Goal: Task Accomplishment & Management: Manage account settings

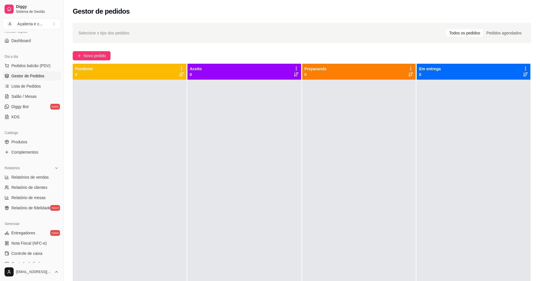
scroll to position [44, 0]
click at [34, 254] on span "Controle de caixa" at bounding box center [26, 254] width 31 height 6
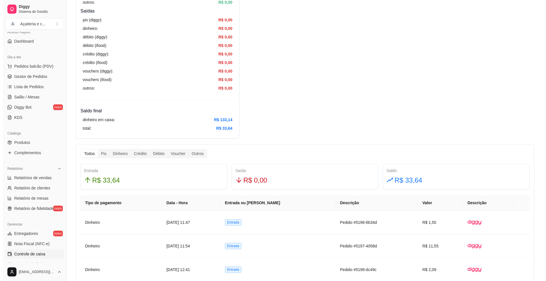
scroll to position [188, 0]
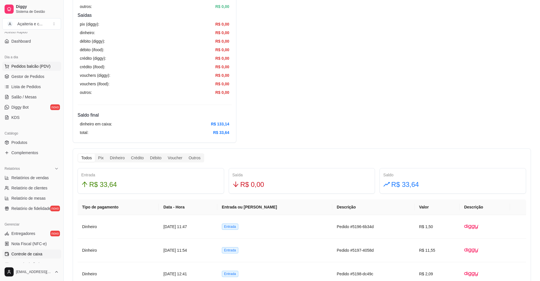
click at [34, 65] on span "Pedidos balcão (PDV)" at bounding box center [30, 66] width 39 height 6
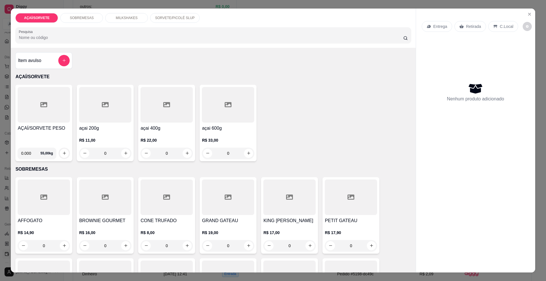
click at [92, 19] on div "SOBREMESAS" at bounding box center [81, 18] width 43 height 10
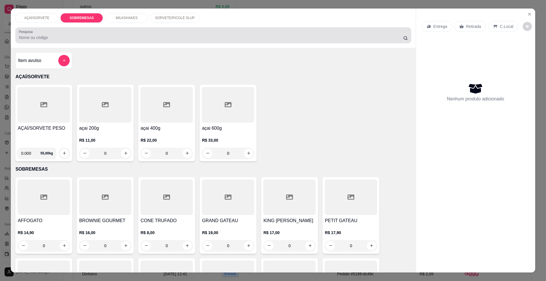
scroll to position [10, 0]
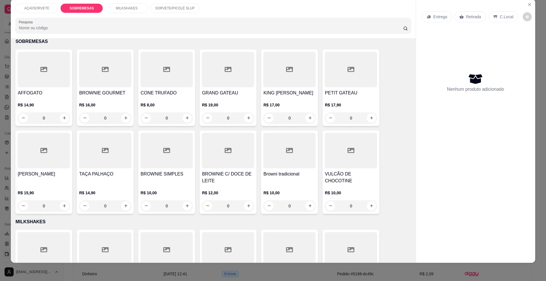
click at [162, 8] on p "SORVETE/PICOLÉ SLUP" at bounding box center [175, 8] width 40 height 5
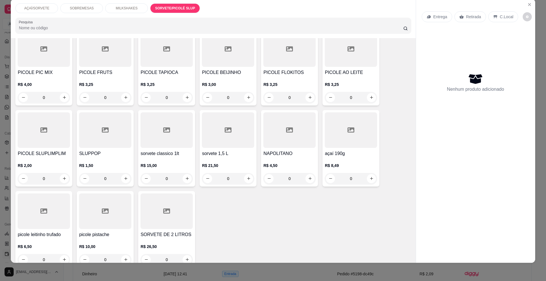
scroll to position [670, 0]
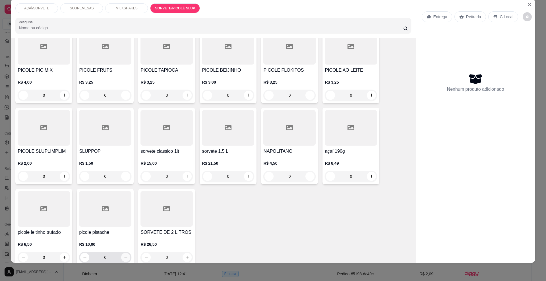
click at [125, 255] on icon "increase-product-quantity" at bounding box center [126, 257] width 4 height 4
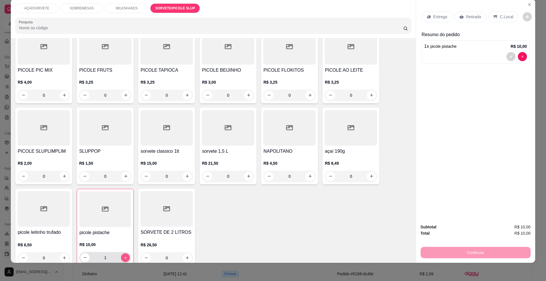
click at [125, 253] on button "increase-product-quantity" at bounding box center [125, 257] width 9 height 9
click at [83, 255] on icon "decrease-product-quantity" at bounding box center [85, 257] width 4 height 4
type input "2"
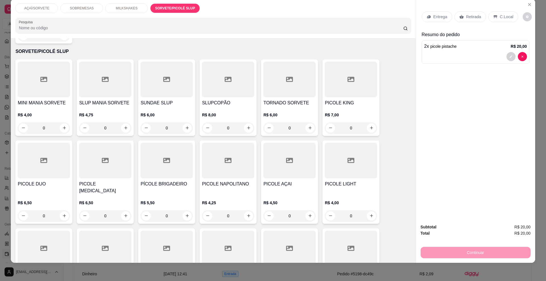
scroll to position [461, 0]
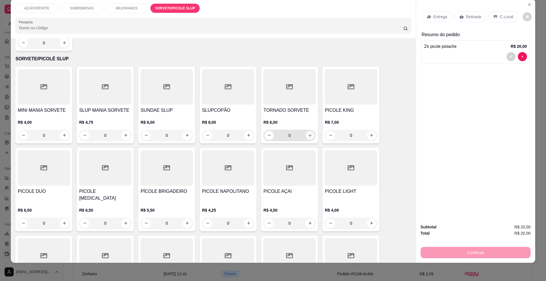
click at [307, 133] on button "increase-product-quantity" at bounding box center [310, 135] width 9 height 9
type input "1"
click at [463, 11] on div "Retirada" at bounding box center [470, 16] width 32 height 11
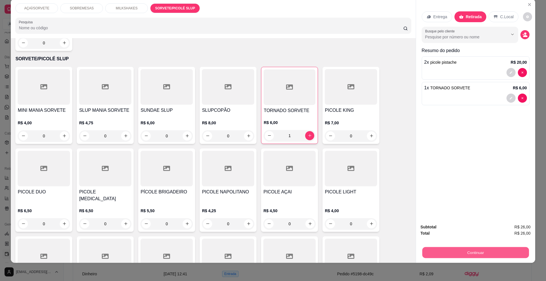
click at [455, 250] on button "Continuar" at bounding box center [475, 252] width 107 height 11
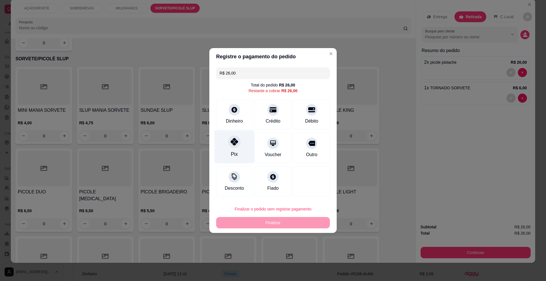
click at [237, 150] on div "Pix" at bounding box center [234, 146] width 40 height 33
type input "R$ 0,00"
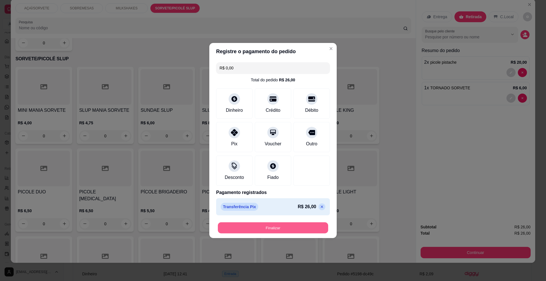
click at [266, 231] on button "Finalizar" at bounding box center [273, 227] width 110 height 11
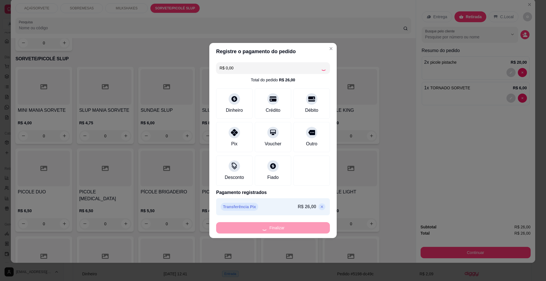
type input "0"
type input "-R$ 26,00"
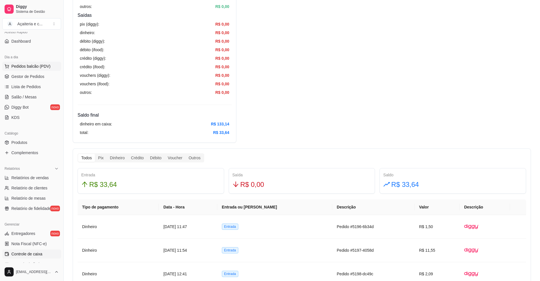
click at [45, 68] on span "Pedidos balcão (PDV)" at bounding box center [30, 66] width 39 height 6
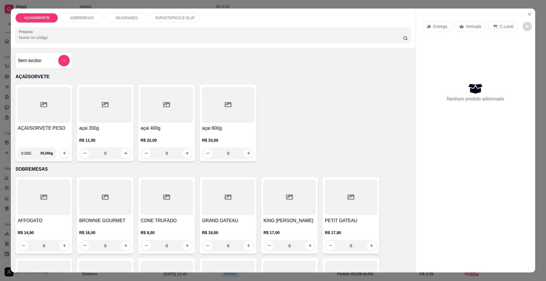
click at [162, 16] on p "SORVETE/PICOLÉ SLUP" at bounding box center [175, 18] width 40 height 5
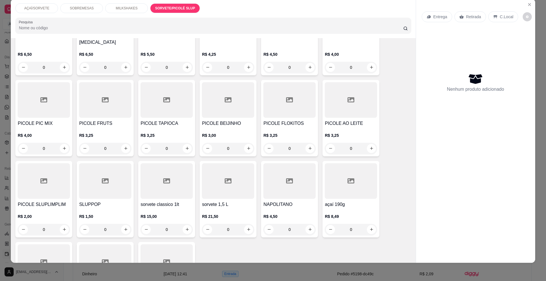
scroll to position [625, 0]
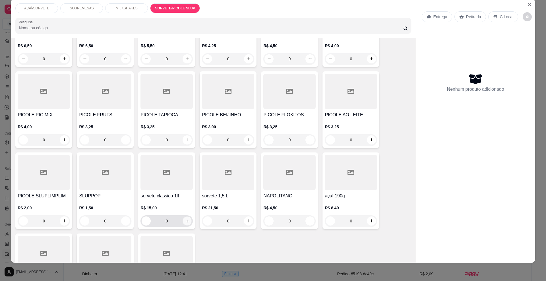
click at [183, 216] on button "increase-product-quantity" at bounding box center [187, 220] width 9 height 9
type input "1"
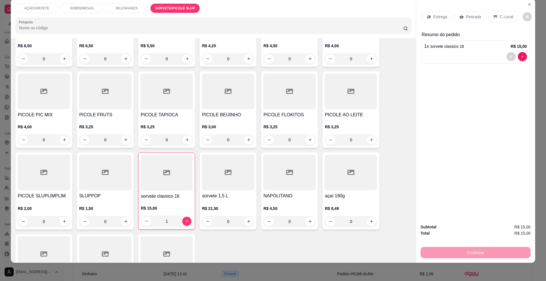
click at [462, 18] on div "Retirada" at bounding box center [470, 16] width 32 height 11
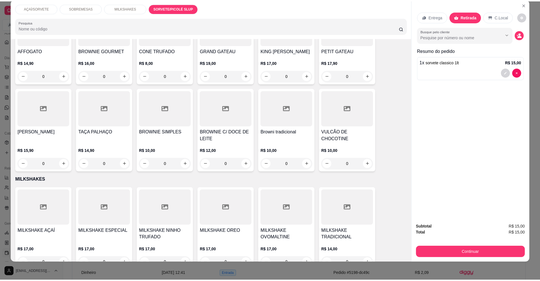
scroll to position [0, 0]
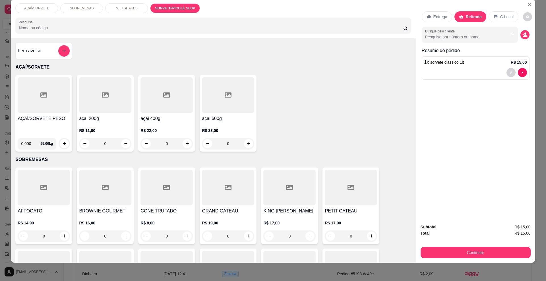
click at [41, 117] on h4 "AÇAÍ/SORVETE PESO" at bounding box center [44, 118] width 52 height 7
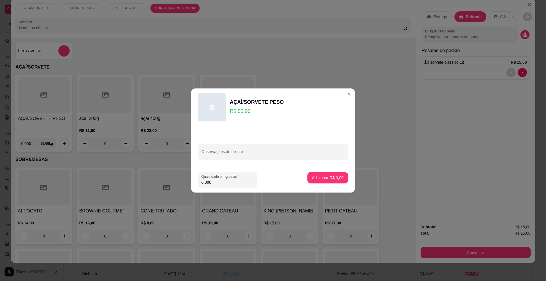
click at [236, 179] on input "0.000" at bounding box center [227, 182] width 52 height 6
type input "0.128"
click at [320, 178] on p "Adicionar R$ 7,04" at bounding box center [327, 177] width 31 height 5
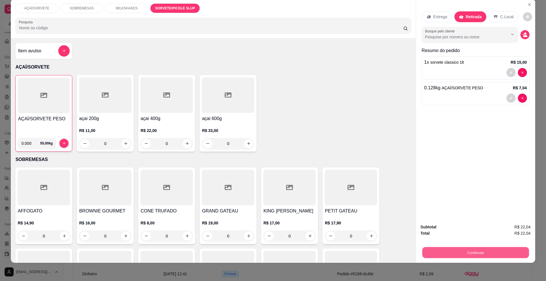
click at [488, 250] on button "Continuar" at bounding box center [475, 252] width 107 height 11
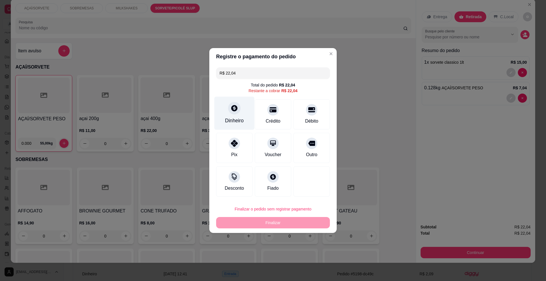
click at [229, 105] on div at bounding box center [234, 108] width 13 height 13
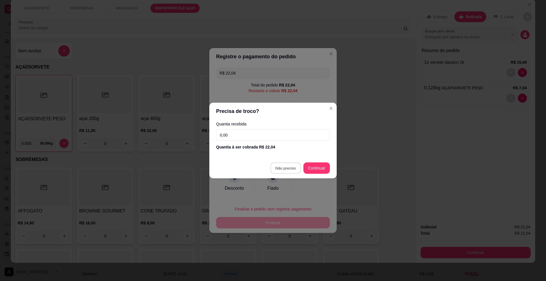
type input "R$ 0,00"
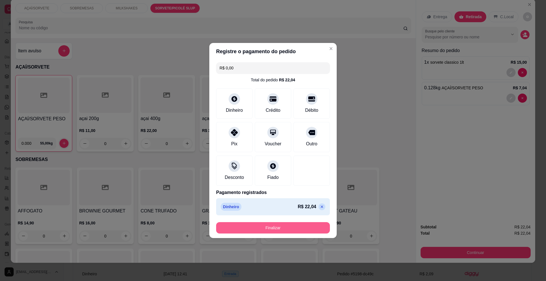
click at [287, 226] on button "Finalizar" at bounding box center [273, 227] width 114 height 11
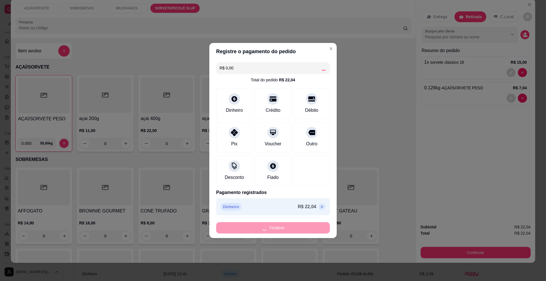
type input "0"
type input "-R$ 22,04"
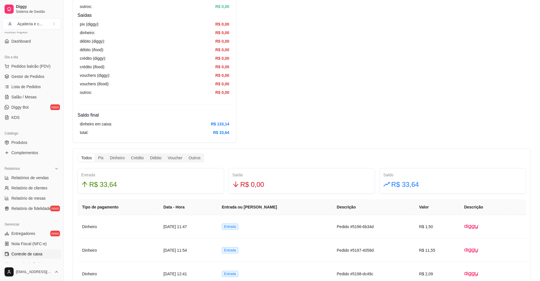
click at [61, 120] on div "Diggy Sistema de Gestão A Açaiteria e c ... Loja aberta Plano Customizado até 2…" at bounding box center [31, 140] width 63 height 281
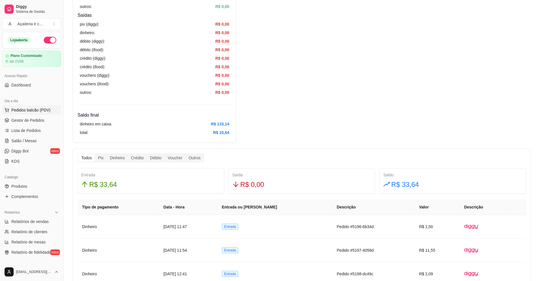
click at [38, 111] on span "Pedidos balcão (PDV)" at bounding box center [30, 110] width 39 height 6
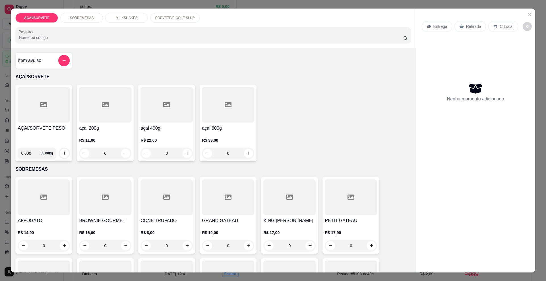
click at [118, 16] on p "MILKSHAKES" at bounding box center [127, 18] width 22 height 5
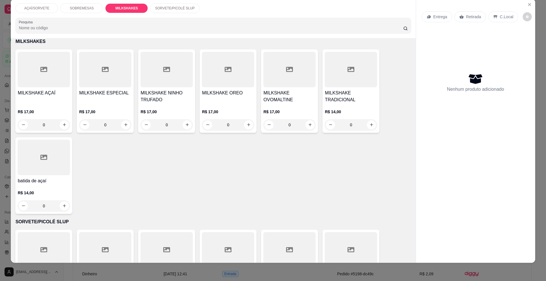
click at [87, 7] on p "SOBREMESAS" at bounding box center [82, 8] width 24 height 5
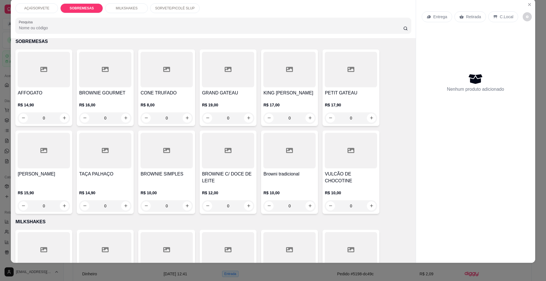
click at [40, 7] on p "AÇAÍ/SORVETE" at bounding box center [36, 8] width 25 height 5
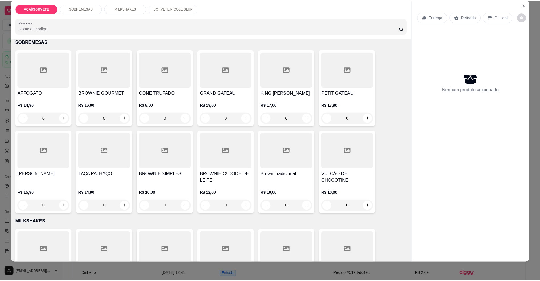
scroll to position [26, 0]
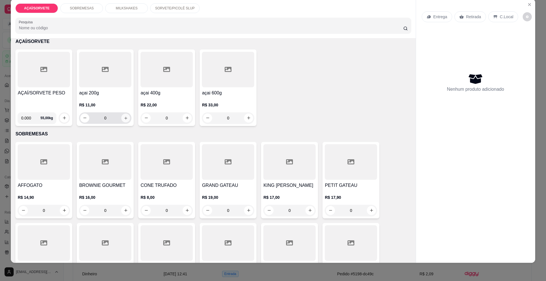
click at [124, 117] on icon "increase-product-quantity" at bounding box center [126, 118] width 4 height 4
type input "1"
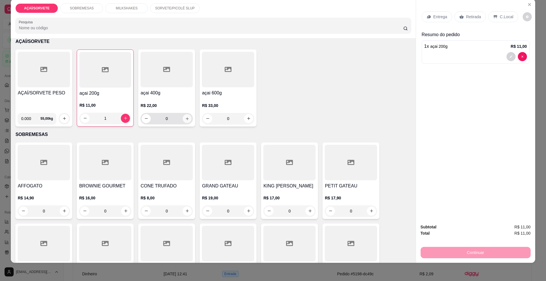
click at [184, 121] on button "increase-product-quantity" at bounding box center [187, 118] width 9 height 9
type input "1"
click at [433, 17] on p "Entrega" at bounding box center [440, 17] width 14 height 6
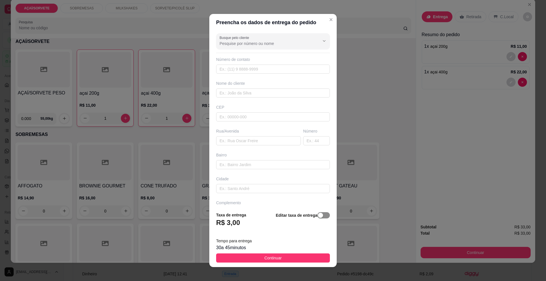
click at [317, 215] on button "button" at bounding box center [323, 215] width 13 height 6
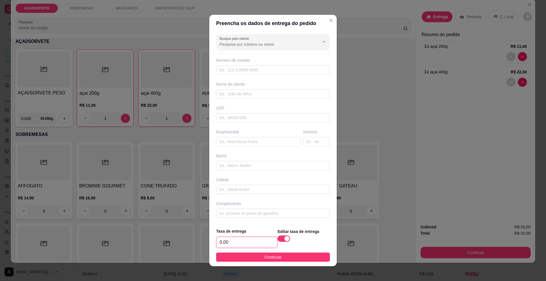
click at [254, 243] on input "0,00" at bounding box center [246, 242] width 61 height 11
type input "5,00"
click at [264, 260] on span "Continuar" at bounding box center [272, 257] width 17 height 6
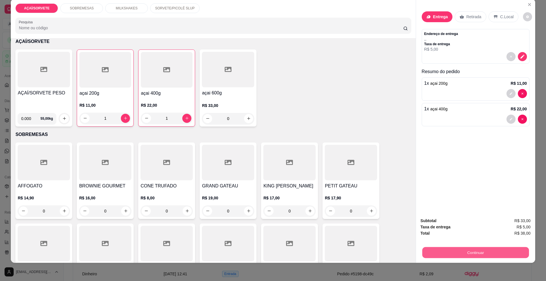
click at [447, 248] on button "Continuar" at bounding box center [475, 252] width 107 height 11
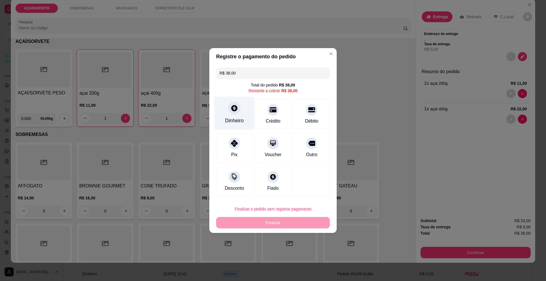
click at [237, 115] on div "Dinheiro" at bounding box center [234, 113] width 40 height 33
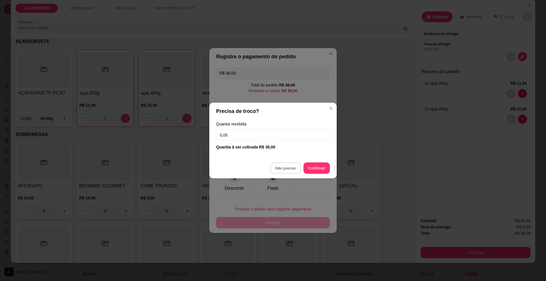
type input "R$ 0,00"
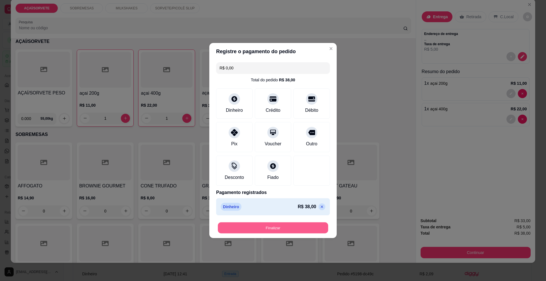
click at [283, 227] on button "Finalizar" at bounding box center [273, 227] width 110 height 11
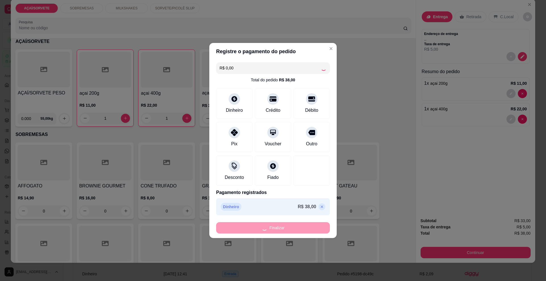
type input "0"
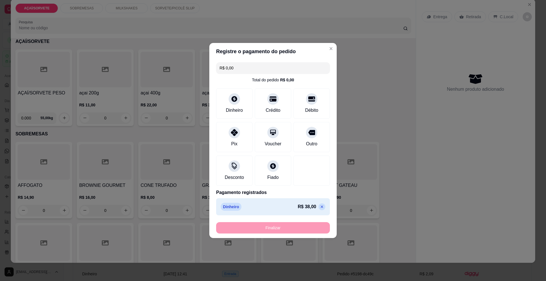
type input "-R$ 38,00"
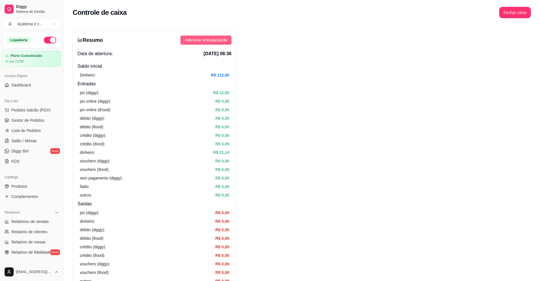
click at [228, 36] on button "Adicionar entrada/saída" at bounding box center [206, 40] width 51 height 9
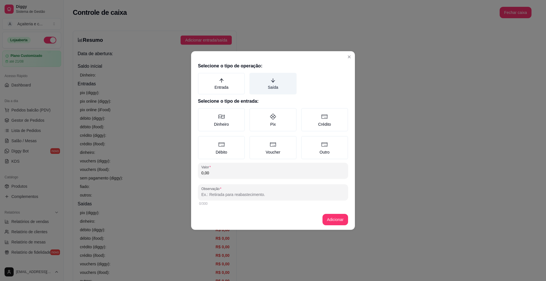
click at [263, 77] on label "Saída" at bounding box center [272, 84] width 47 height 22
click at [254, 77] on button "Saída" at bounding box center [251, 74] width 5 height 5
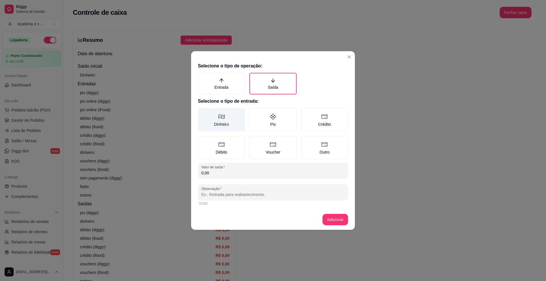
click at [224, 131] on label "Dinheiro" at bounding box center [221, 119] width 47 height 23
click at [202, 112] on button "Dinheiro" at bounding box center [200, 110] width 5 height 5
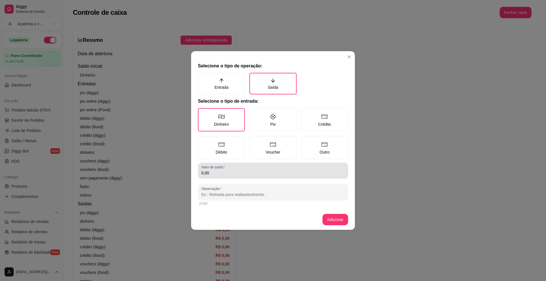
click at [229, 167] on div "0,00" at bounding box center [272, 170] width 143 height 11
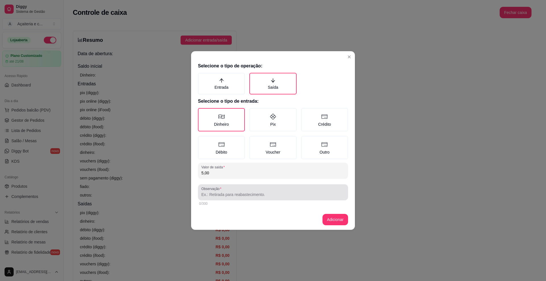
type input "5,00"
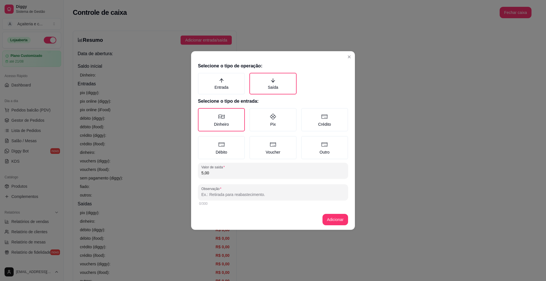
click at [285, 193] on input "Observação" at bounding box center [272, 195] width 143 height 6
type input "entrega"
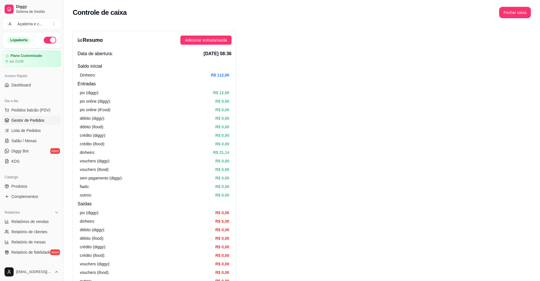
click at [38, 117] on span "Gestor de Pedidos" at bounding box center [27, 120] width 33 height 6
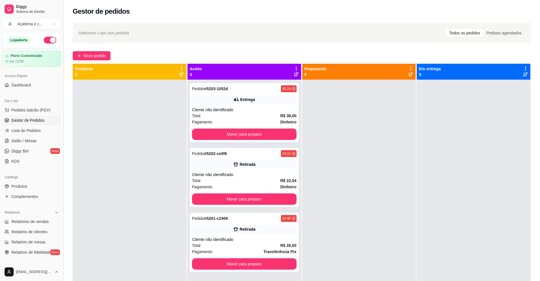
click at [62, 70] on button "Toggle Sidebar" at bounding box center [63, 140] width 5 height 281
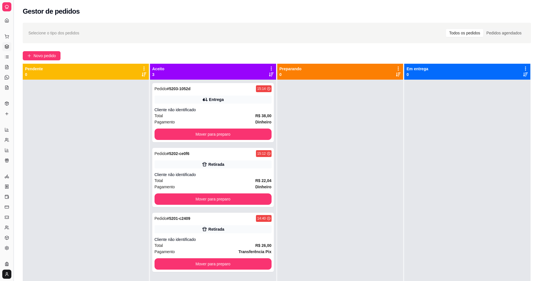
click at [14, 88] on button "Toggle Sidebar" at bounding box center [13, 140] width 5 height 281
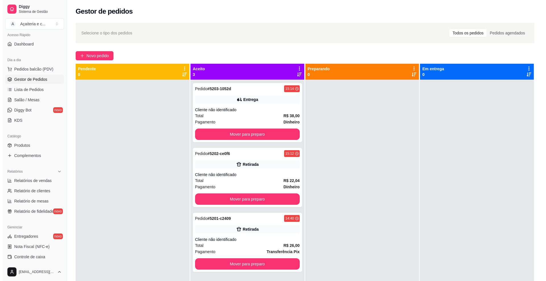
scroll to position [40, 0]
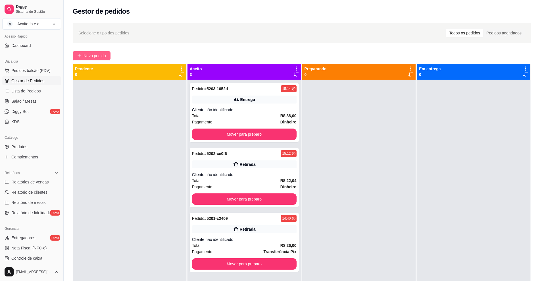
click at [88, 53] on span "Novo pedido" at bounding box center [95, 56] width 22 height 6
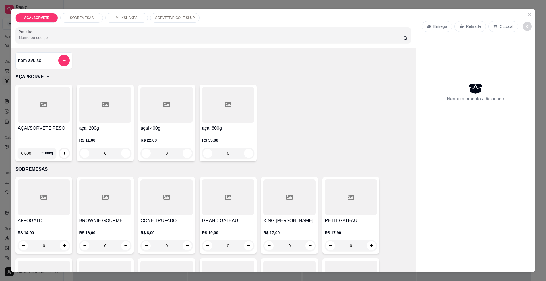
click at [122, 21] on div "MILKSHAKES" at bounding box center [126, 18] width 43 height 10
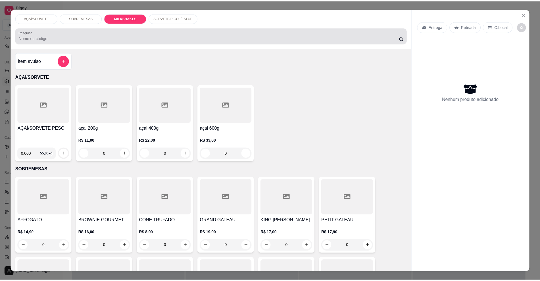
scroll to position [10, 0]
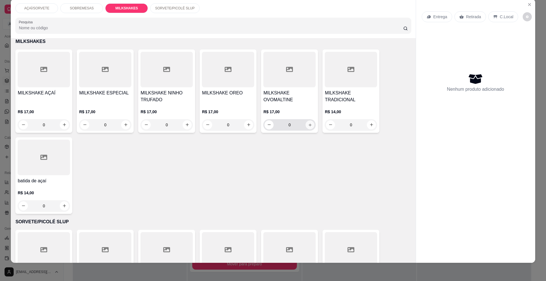
click at [308, 127] on button "increase-product-quantity" at bounding box center [310, 124] width 9 height 9
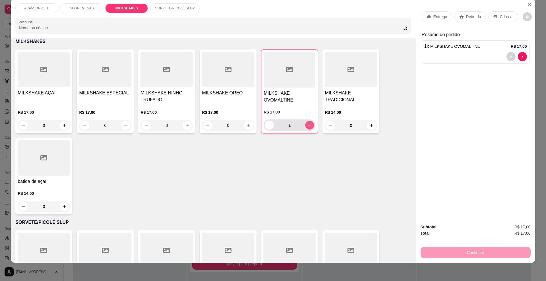
click at [308, 127] on button "increase-product-quantity" at bounding box center [309, 125] width 9 height 9
type input "2"
click at [466, 19] on p "Retirada" at bounding box center [473, 17] width 15 height 6
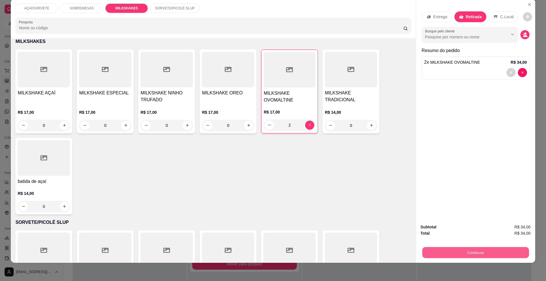
click at [490, 250] on button "Continuar" at bounding box center [475, 252] width 107 height 11
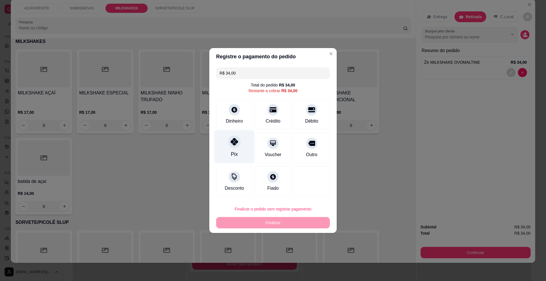
click at [237, 147] on div "Pix" at bounding box center [234, 146] width 40 height 33
type input "R$ 0,00"
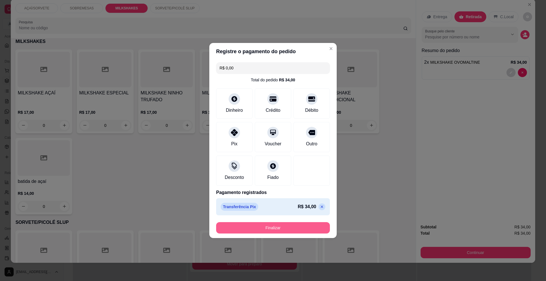
click at [272, 227] on button "Finalizar" at bounding box center [273, 227] width 114 height 11
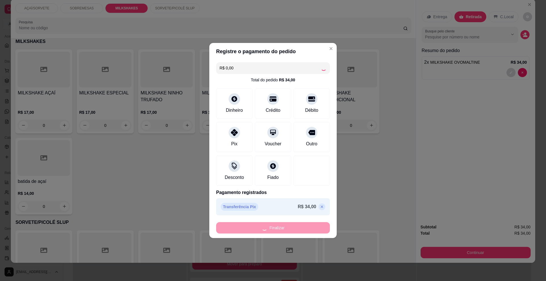
type input "0"
type input "-R$ 34,00"
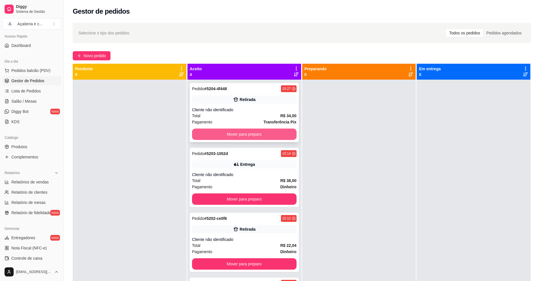
click at [285, 130] on button "Mover para preparo" at bounding box center [244, 134] width 105 height 11
click at [285, 130] on div "Mover para preparo" at bounding box center [244, 134] width 105 height 11
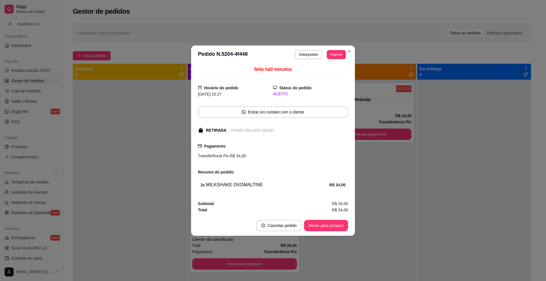
click at [285, 130] on div "RETIRADA - Pedido feito pelo balcão" at bounding box center [272, 130] width 149 height 6
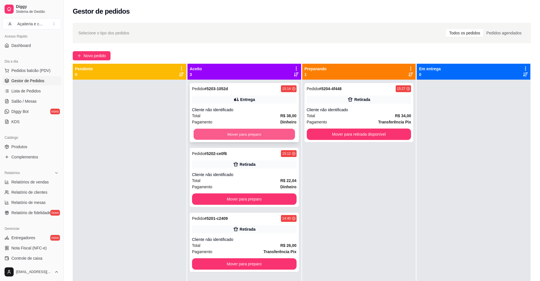
click at [273, 129] on button "Mover para preparo" at bounding box center [244, 134] width 101 height 11
click at [273, 193] on button "Mover para preparo" at bounding box center [244, 198] width 105 height 11
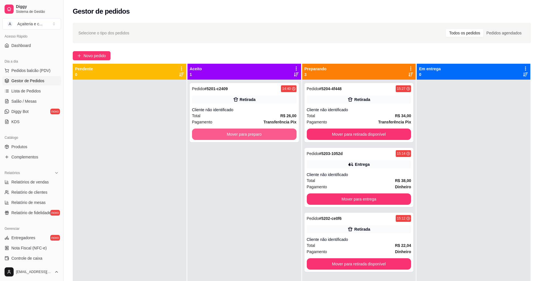
click at [273, 129] on button "Mover para preparo" at bounding box center [244, 134] width 105 height 11
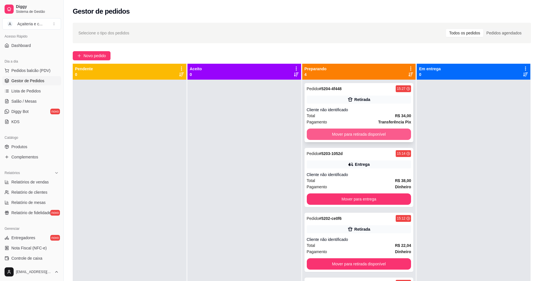
click at [326, 130] on button "Mover para retirada disponível" at bounding box center [359, 134] width 105 height 11
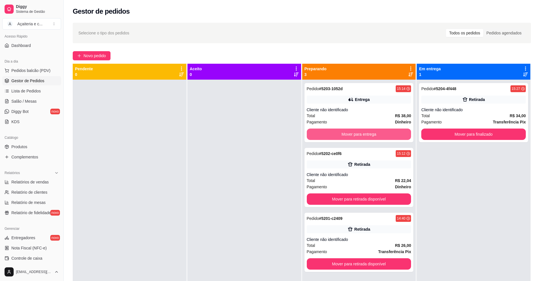
click at [326, 130] on button "Mover para entrega" at bounding box center [359, 134] width 105 height 11
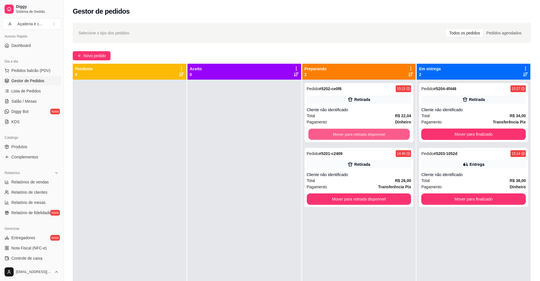
click at [326, 130] on button "Mover para retirada disponível" at bounding box center [358, 134] width 101 height 11
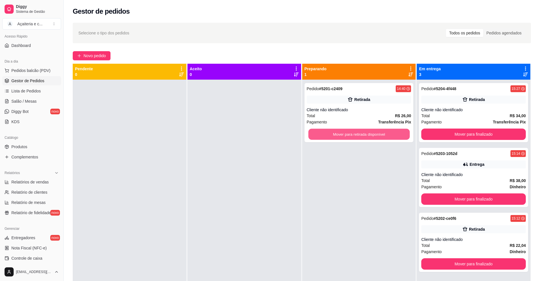
click at [326, 130] on button "Mover para retirada disponível" at bounding box center [358, 134] width 101 height 11
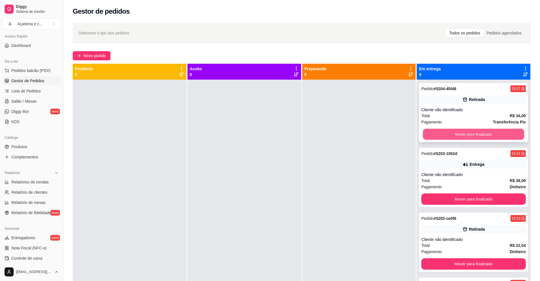
click at [443, 129] on button "Mover para finalizado" at bounding box center [473, 134] width 101 height 11
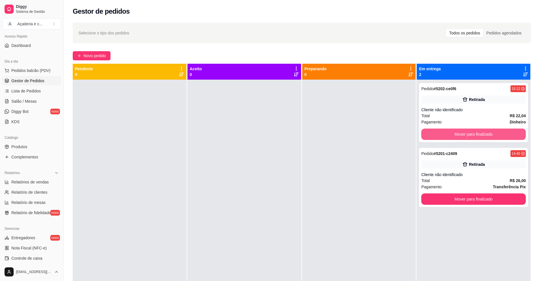
click at [443, 129] on button "Mover para finalizado" at bounding box center [474, 134] width 105 height 11
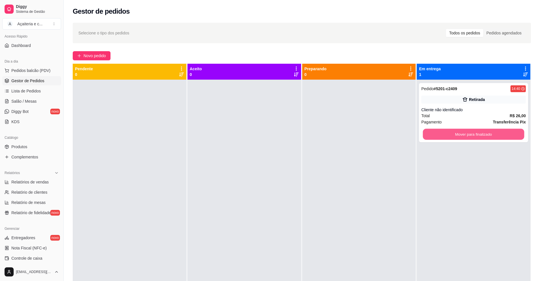
click at [443, 129] on button "Mover para finalizado" at bounding box center [473, 134] width 101 height 11
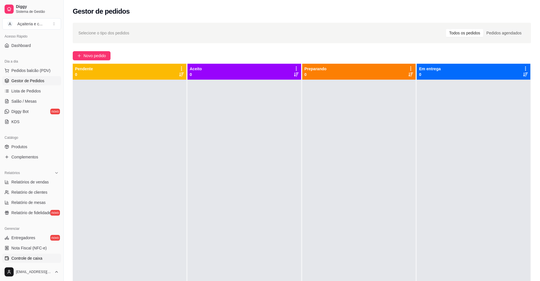
click at [37, 261] on link "Controle de caixa" at bounding box center [31, 258] width 59 height 9
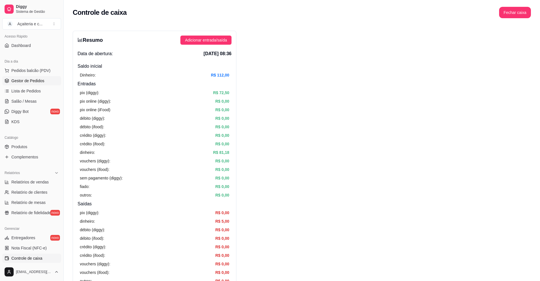
click at [35, 80] on span "Gestor de Pedidos" at bounding box center [27, 81] width 33 height 6
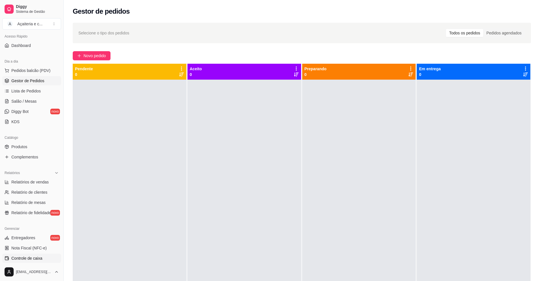
click at [46, 260] on link "Controle de caixa" at bounding box center [31, 258] width 59 height 9
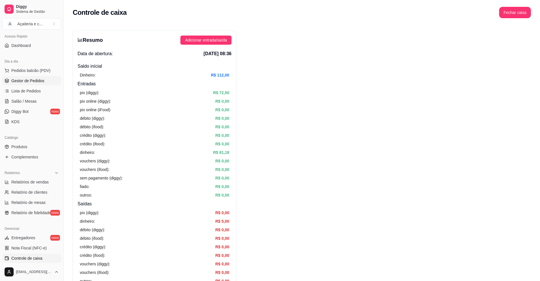
click at [44, 84] on link "Gestor de Pedidos" at bounding box center [31, 80] width 59 height 9
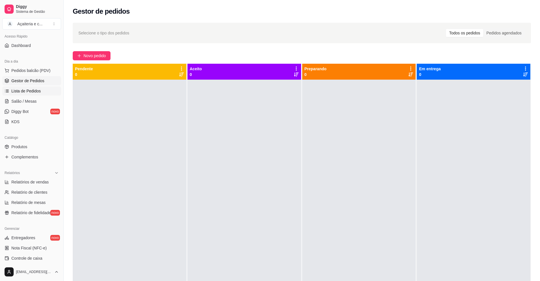
click at [43, 92] on link "Lista de Pedidos" at bounding box center [31, 90] width 59 height 9
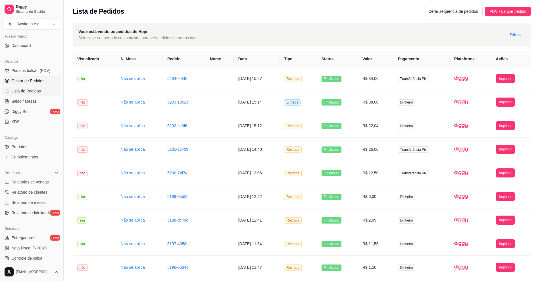
click at [19, 76] on link "Gestor de Pedidos" at bounding box center [31, 80] width 59 height 9
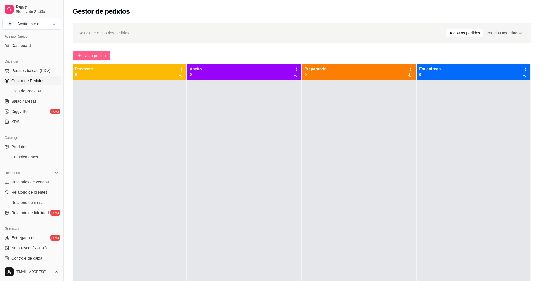
click at [85, 57] on span "Novo pedido" at bounding box center [95, 56] width 22 height 6
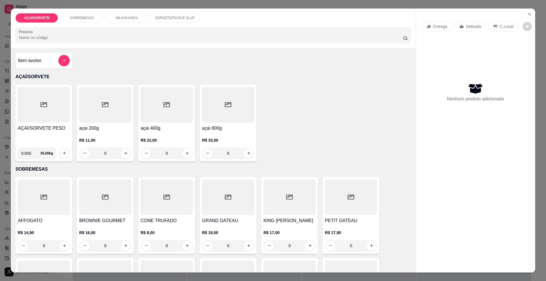
click at [39, 120] on div at bounding box center [44, 105] width 52 height 36
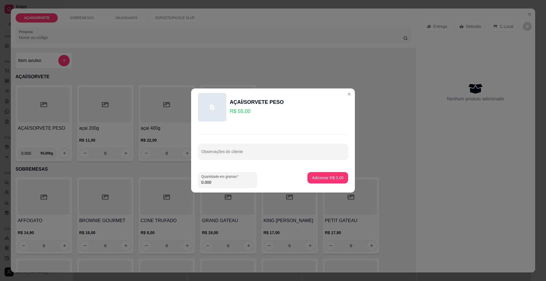
click at [239, 189] on footer "Quantidade em gramas 0.000 Adicionar R$ 0,00" at bounding box center [273, 179] width 164 height 25
click at [227, 184] on input "0.000" at bounding box center [227, 182] width 52 height 6
type input "0.529"
click at [329, 175] on p "Adicionar R$ 29,10" at bounding box center [326, 177] width 33 height 5
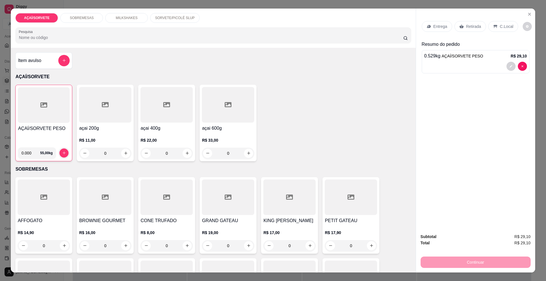
click at [462, 23] on div "Retirada" at bounding box center [470, 26] width 32 height 11
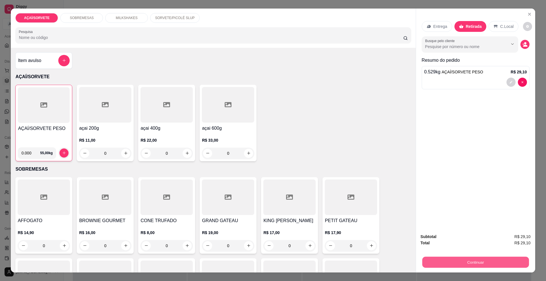
click at [438, 258] on button "Continuar" at bounding box center [475, 262] width 107 height 11
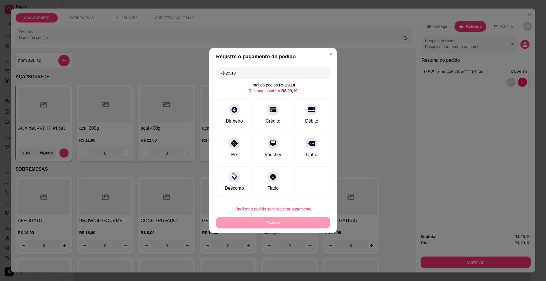
drag, startPoint x: 248, startPoint y: 75, endPoint x: 187, endPoint y: 83, distance: 61.7
click at [187, 83] on div "Registre o pagamento do pedido R$ 29,10 Total do pedido R$ 29,10 Restante a cob…" at bounding box center [273, 140] width 546 height 281
click at [279, 113] on div "Crédito" at bounding box center [273, 113] width 40 height 33
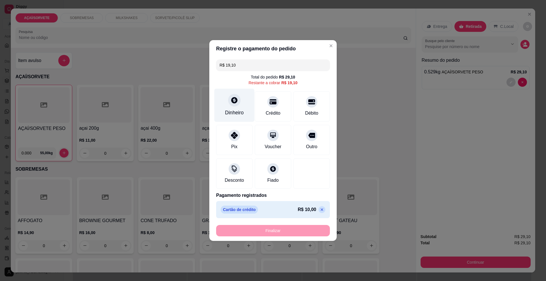
click at [232, 112] on div "Dinheiro" at bounding box center [234, 112] width 19 height 7
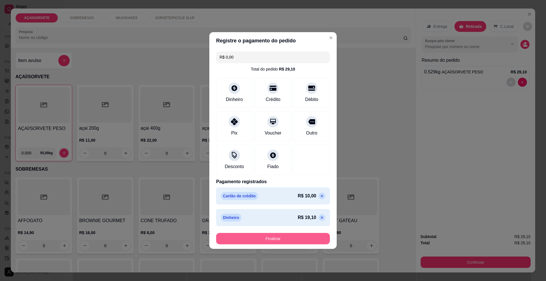
click at [278, 240] on button "Finalizar" at bounding box center [273, 238] width 114 height 11
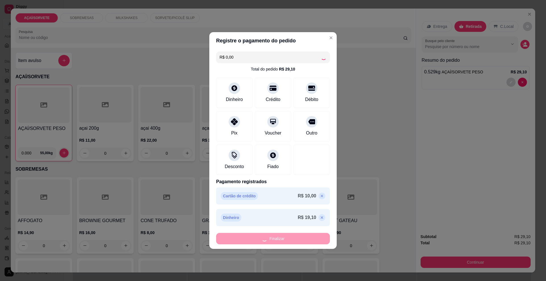
type input "-R$ 29,10"
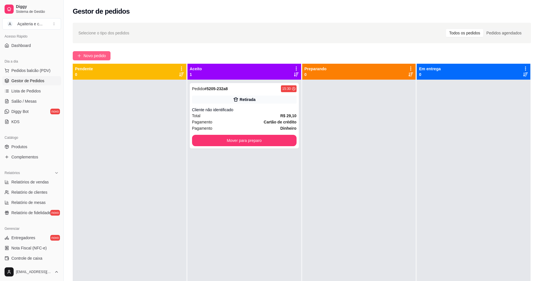
click at [103, 51] on button "Novo pedido" at bounding box center [92, 55] width 38 height 9
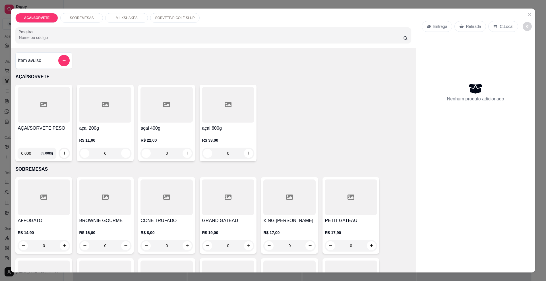
click at [60, 132] on div "AÇAÍ/SORVETE PESO" at bounding box center [44, 134] width 52 height 18
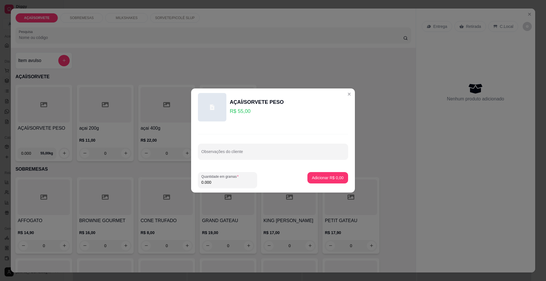
click at [222, 182] on input "0.000" at bounding box center [227, 182] width 52 height 6
type input "0.152"
click at [320, 177] on p "Adicionar R$ 8,36" at bounding box center [327, 177] width 31 height 5
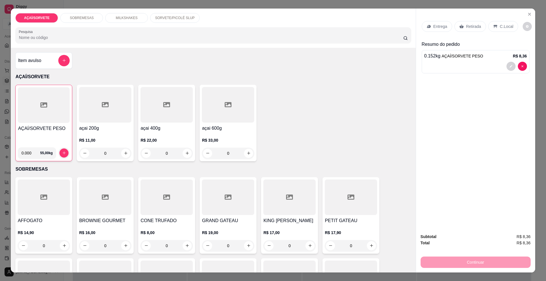
click at [468, 26] on p "Retirada" at bounding box center [473, 27] width 15 height 6
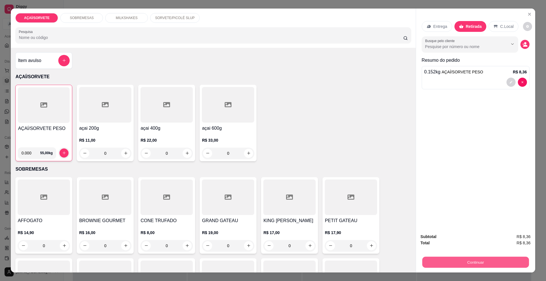
click at [430, 262] on button "Continuar" at bounding box center [475, 262] width 107 height 11
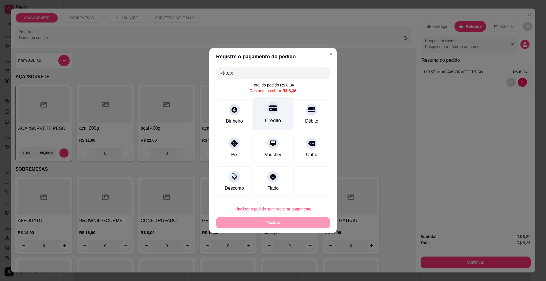
click at [266, 120] on div "Crédito" at bounding box center [273, 120] width 16 height 7
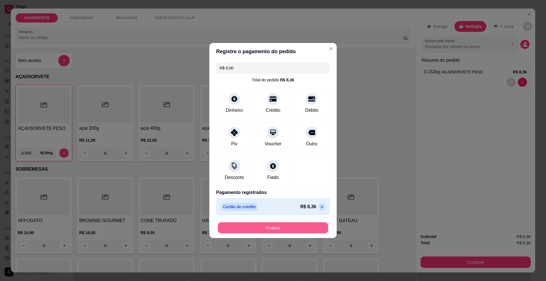
click at [269, 227] on button "Finalizar" at bounding box center [273, 227] width 110 height 11
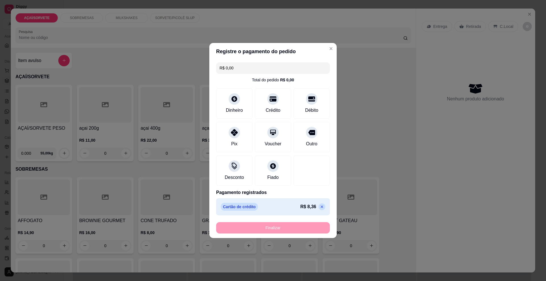
type input "-R$ 8,36"
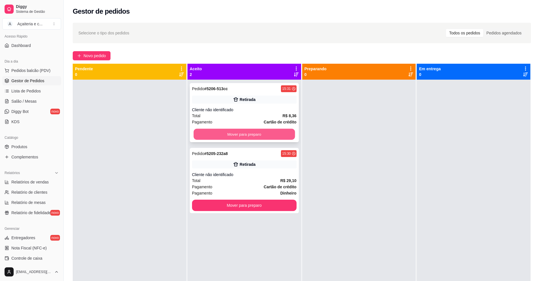
click at [256, 129] on div "Mover para preparo" at bounding box center [244, 134] width 105 height 11
click at [222, 132] on button "Mover para preparo" at bounding box center [244, 134] width 101 height 11
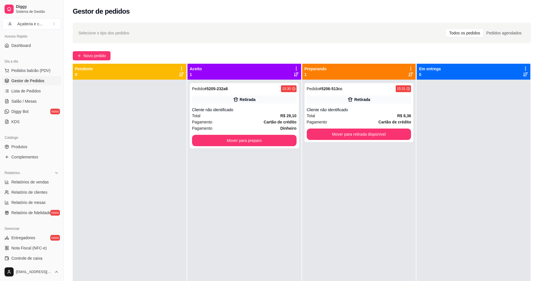
click at [222, 132] on div "Pedido # 5205-232a8 15:30 Retirada Cliente não identificado Total R$ 29,10 Paga…" at bounding box center [244, 115] width 109 height 65
click at [273, 139] on button "Mover para preparo" at bounding box center [244, 140] width 101 height 11
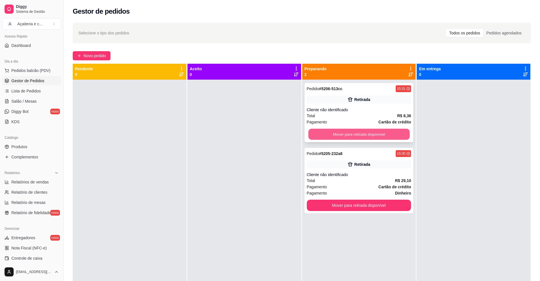
click at [363, 134] on button "Mover para retirada disponível" at bounding box center [358, 134] width 101 height 11
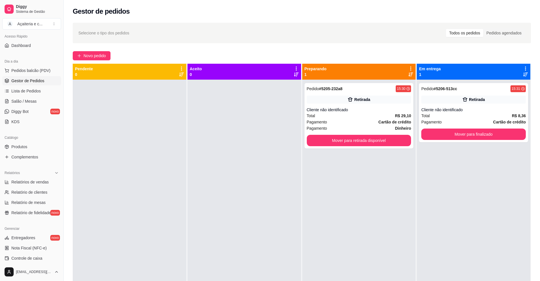
click at [363, 134] on div "Pedido # 5205-232a8 15:30 Retirada Cliente não identificado Total R$ 29,10 Paga…" at bounding box center [359, 115] width 109 height 65
click at [388, 139] on button "Mover para retirada disponível" at bounding box center [358, 140] width 101 height 11
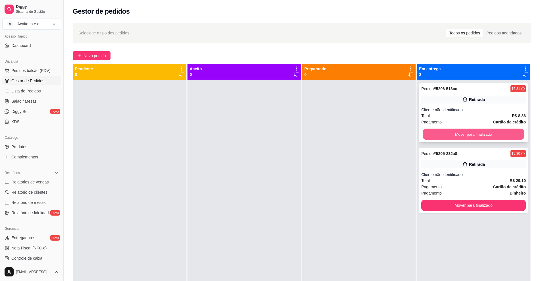
click at [453, 133] on button "Mover para finalizado" at bounding box center [473, 134] width 101 height 11
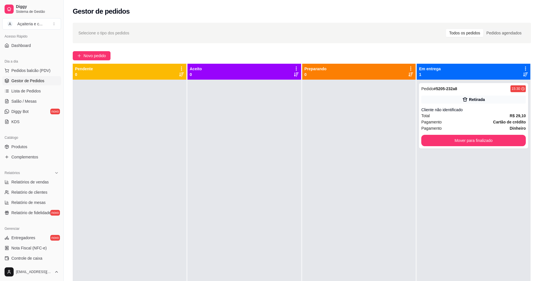
click at [453, 133] on div "Pedido # 5205-232a8 15:30 Retirada Cliente não identificado Total R$ 29,10 Paga…" at bounding box center [473, 115] width 109 height 65
click at [471, 141] on button "Mover para finalizado" at bounding box center [473, 140] width 101 height 11
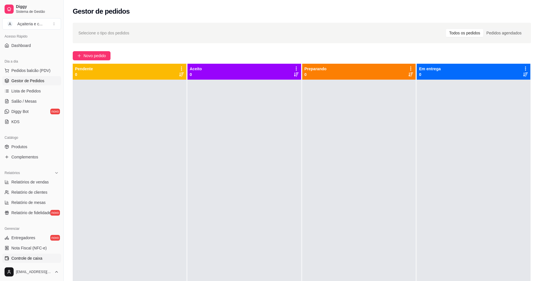
click at [42, 256] on span "Controle de caixa" at bounding box center [26, 258] width 31 height 6
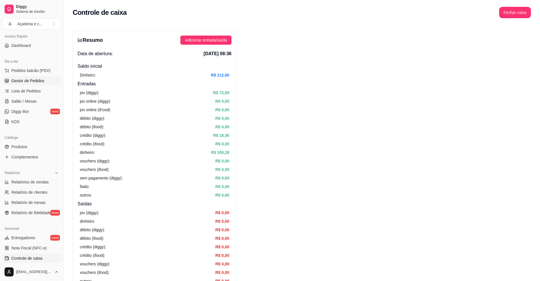
click at [27, 82] on span "Gestor de Pedidos" at bounding box center [27, 81] width 33 height 6
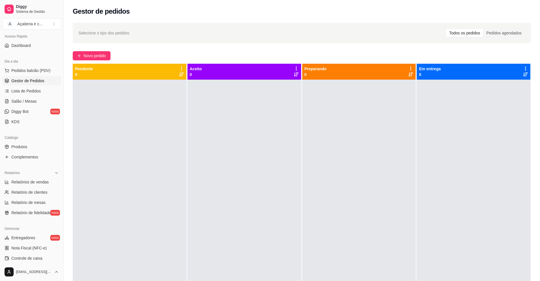
click at [130, 153] on div at bounding box center [130, 220] width 114 height 281
click at [94, 56] on span "Novo pedido" at bounding box center [95, 56] width 22 height 6
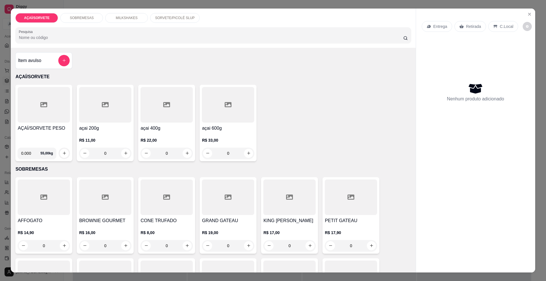
click at [56, 121] on div at bounding box center [44, 105] width 52 height 36
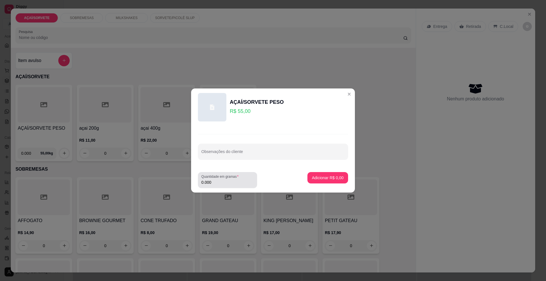
click at [243, 185] on div "0.000" at bounding box center [227, 179] width 52 height 11
type input "0.728"
click at [330, 174] on button "Adicionar R$ 40,04" at bounding box center [327, 177] width 42 height 11
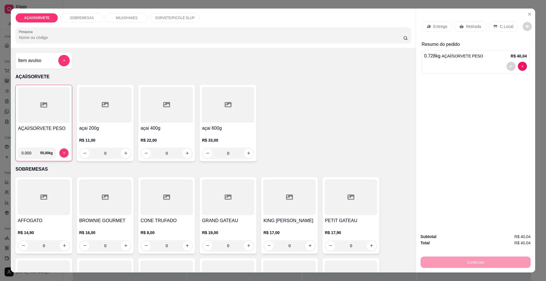
click at [472, 27] on p "Retirada" at bounding box center [473, 27] width 15 height 6
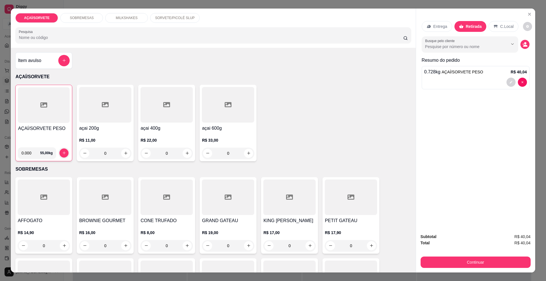
click at [495, 25] on div "C.Local" at bounding box center [503, 26] width 30 height 11
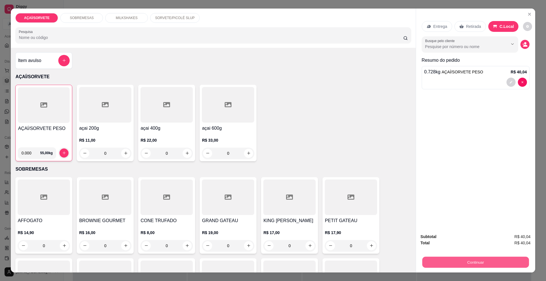
click at [449, 262] on button "Continuar" at bounding box center [475, 262] width 107 height 11
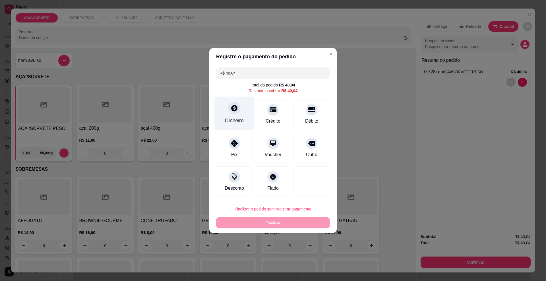
click at [220, 124] on div "Dinheiro" at bounding box center [234, 113] width 40 height 33
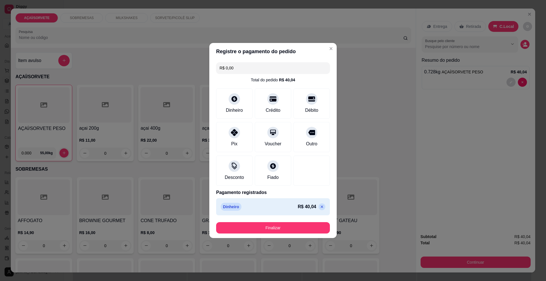
click at [293, 235] on footer "Finalizar" at bounding box center [272, 227] width 127 height 20
click at [293, 231] on button "Finalizar" at bounding box center [273, 227] width 114 height 11
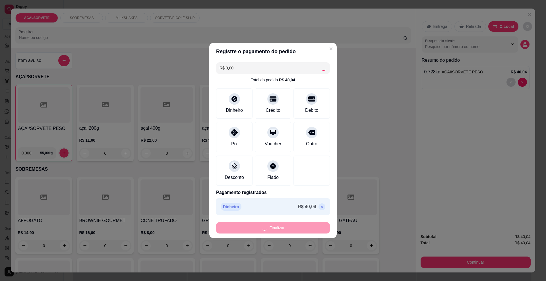
type input "-R$ 40,04"
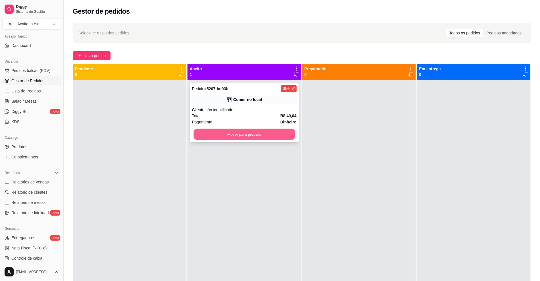
click at [276, 132] on button "Mover para preparo" at bounding box center [244, 134] width 101 height 11
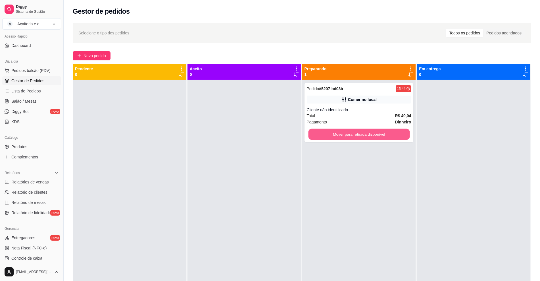
click at [344, 137] on button "Mover para retirada disponível" at bounding box center [358, 134] width 101 height 11
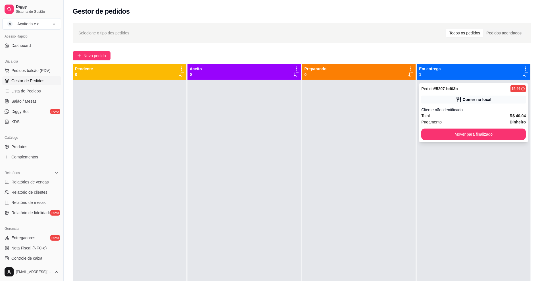
click at [424, 140] on div "Pedido # 5207-bd03b 15:44 Comer no local Cliente não identificado Total R$ 40,0…" at bounding box center [473, 112] width 109 height 59
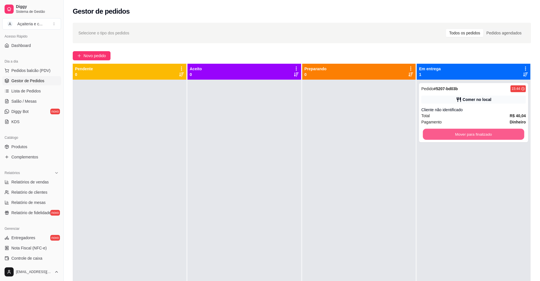
click at [424, 138] on button "Mover para finalizado" at bounding box center [473, 134] width 101 height 11
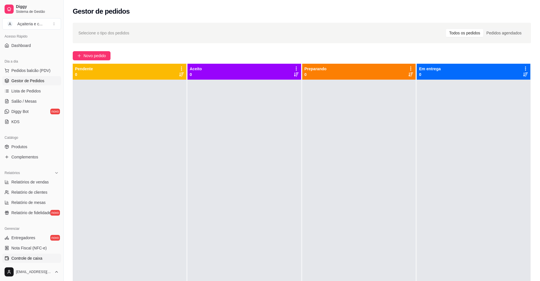
click at [46, 256] on link "Controle de caixa" at bounding box center [31, 258] width 59 height 9
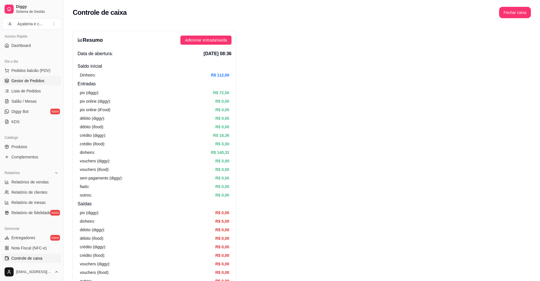
click at [42, 81] on span "Gestor de Pedidos" at bounding box center [27, 81] width 33 height 6
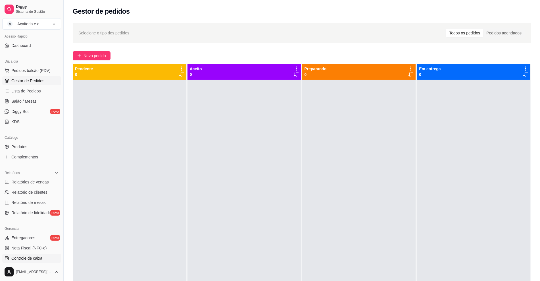
click at [47, 254] on link "Controle de caixa" at bounding box center [31, 258] width 59 height 9
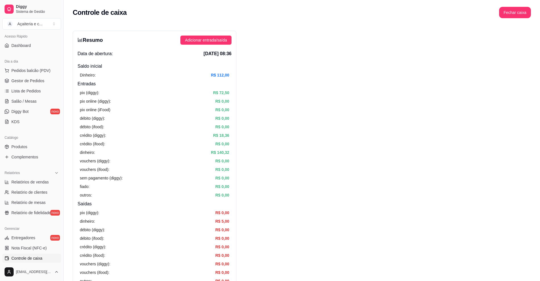
click at [22, 75] on ul "Pedidos balcão (PDV) Gestor de Pedidos Lista de Pedidos Salão / Mesas Diggy Bot…" at bounding box center [31, 96] width 59 height 60
click at [23, 80] on span "Gestor de Pedidos" at bounding box center [27, 81] width 33 height 6
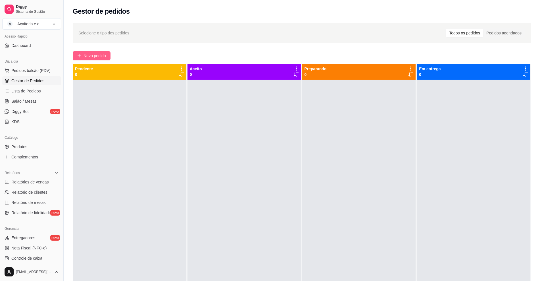
click at [87, 55] on span "Novo pedido" at bounding box center [95, 56] width 22 height 6
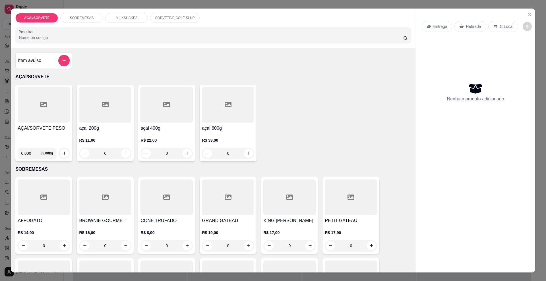
click at [44, 135] on div "AÇAÍ/SORVETE PESO" at bounding box center [44, 134] width 52 height 18
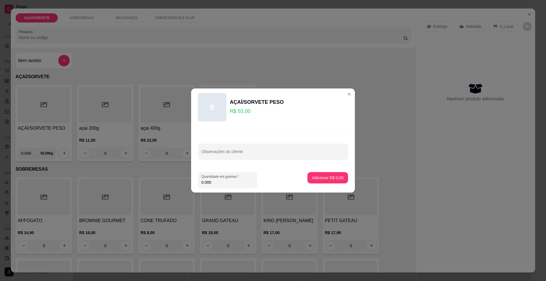
click at [219, 180] on input "0.000" at bounding box center [227, 182] width 52 height 6
type input "0.200"
click at [337, 178] on p "Adicionar R$ 11,00" at bounding box center [326, 177] width 33 height 5
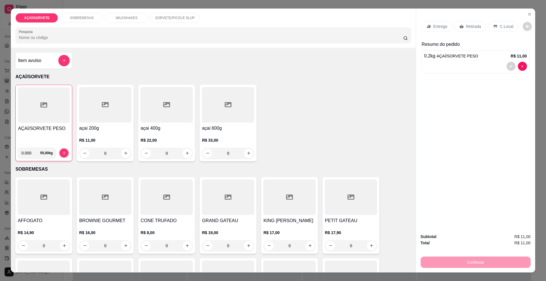
click at [466, 26] on p "Retirada" at bounding box center [473, 27] width 15 height 6
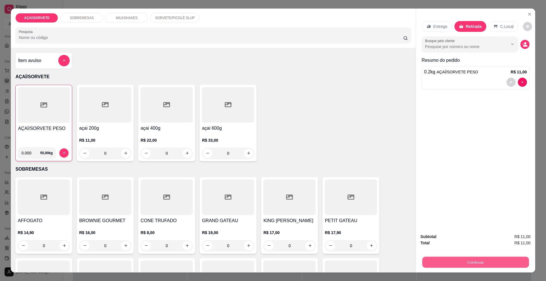
click at [456, 263] on button "Continuar" at bounding box center [475, 262] width 107 height 11
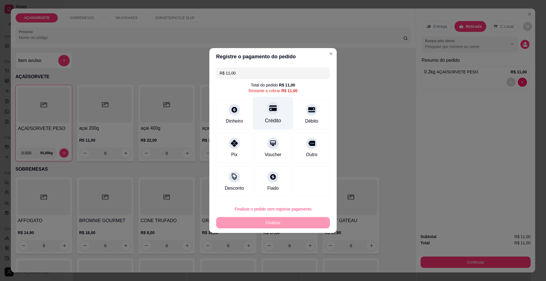
click at [279, 113] on div "Crédito" at bounding box center [273, 113] width 40 height 33
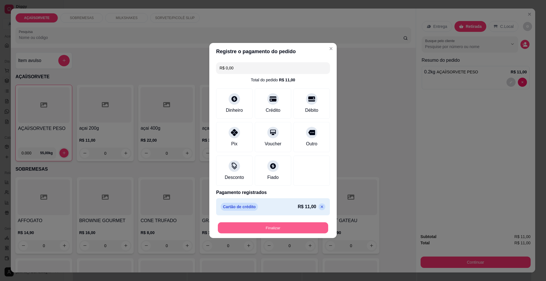
click at [267, 229] on button "Finalizar" at bounding box center [273, 227] width 110 height 11
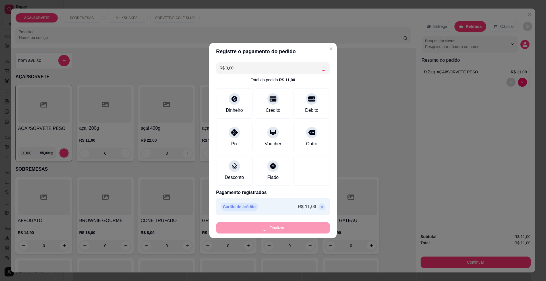
type input "-R$ 11,00"
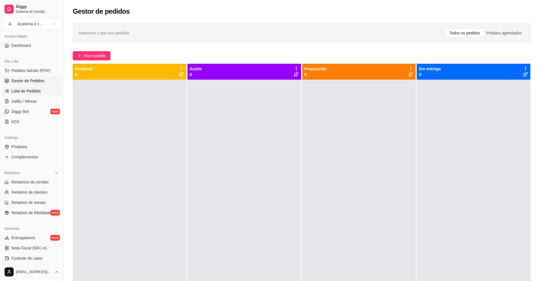
click at [32, 92] on span "Lista de Pedidos" at bounding box center [26, 91] width 30 height 6
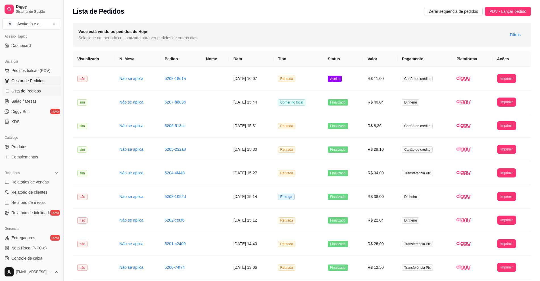
click at [39, 79] on span "Gestor de Pedidos" at bounding box center [27, 81] width 33 height 6
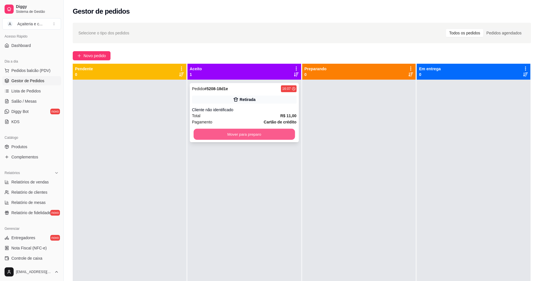
click at [263, 139] on button "Mover para preparo" at bounding box center [244, 134] width 101 height 11
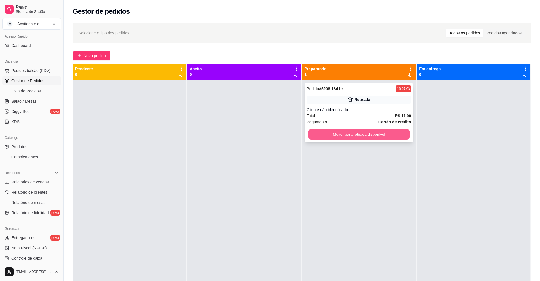
click at [375, 137] on button "Mover para retirada disponível" at bounding box center [358, 134] width 101 height 11
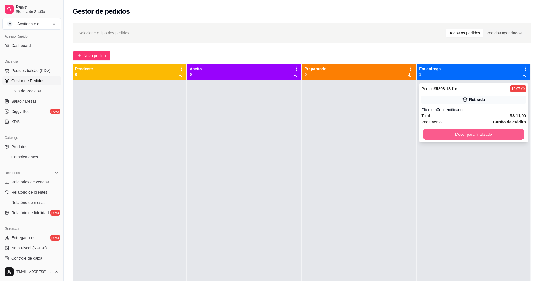
click at [456, 130] on button "Mover para finalizado" at bounding box center [473, 134] width 101 height 11
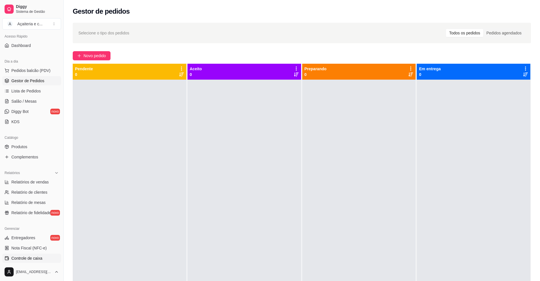
click at [43, 258] on link "Controle de caixa" at bounding box center [31, 258] width 59 height 9
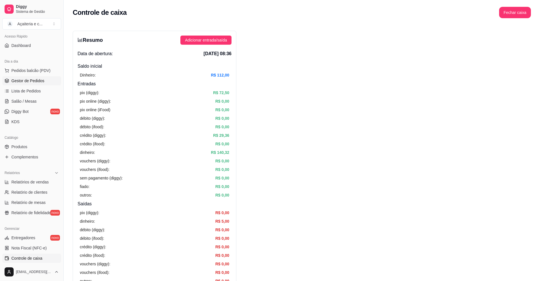
click at [43, 83] on span "Gestor de Pedidos" at bounding box center [27, 81] width 33 height 6
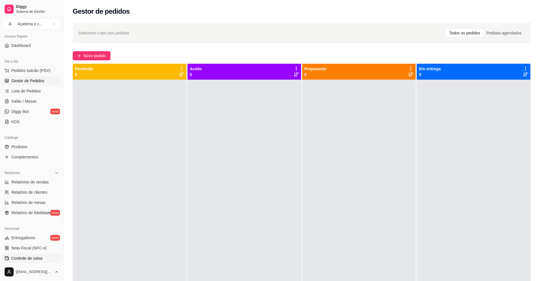
click at [39, 257] on span "Controle de caixa" at bounding box center [26, 258] width 31 height 6
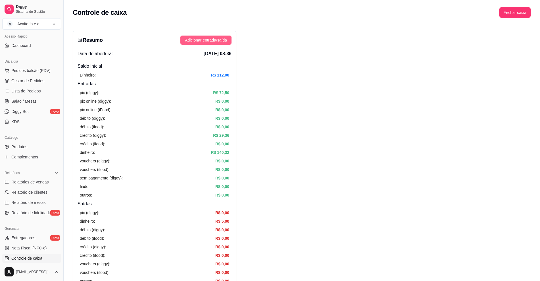
click at [210, 40] on span "Adicionar entrada/saída" at bounding box center [206, 40] width 42 height 6
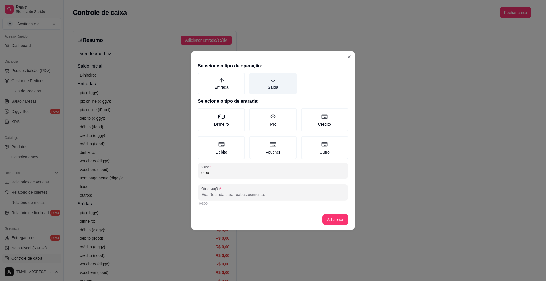
click at [273, 81] on icon "arrow-down" at bounding box center [272, 80] width 5 height 5
click at [254, 77] on button "Saída" at bounding box center [251, 74] width 5 height 5
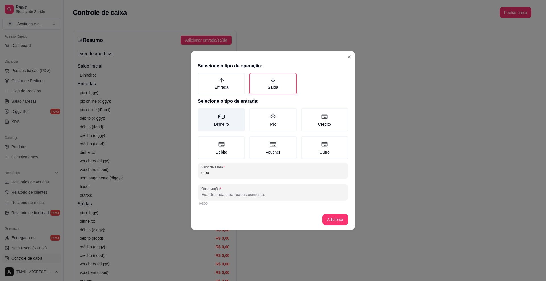
click at [235, 117] on label "Dinheiro" at bounding box center [221, 119] width 47 height 23
click at [202, 112] on button "Dinheiro" at bounding box center [200, 110] width 5 height 5
click at [248, 170] on input "0,00" at bounding box center [272, 173] width 143 height 6
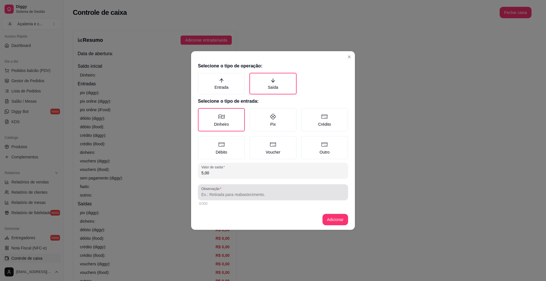
type input "5,00"
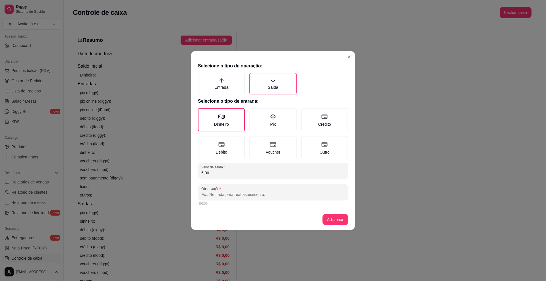
click at [269, 196] on input "Observação" at bounding box center [272, 195] width 143 height 6
type input "entrega"
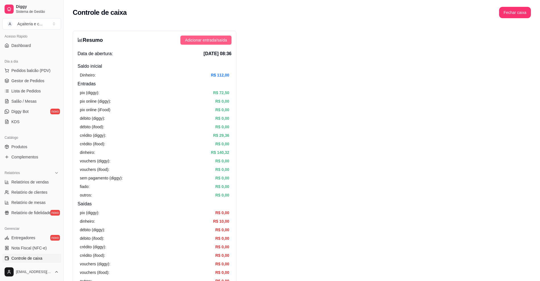
click at [224, 40] on span "Adicionar entrada/saída" at bounding box center [206, 40] width 42 height 6
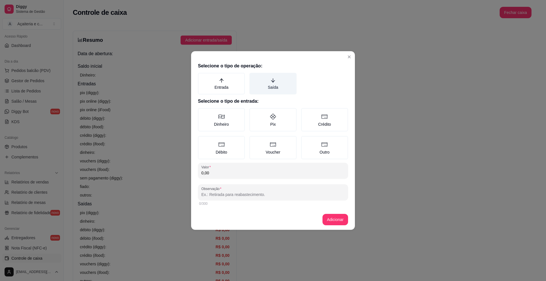
click at [270, 75] on label "Saída" at bounding box center [272, 84] width 47 height 22
click at [254, 75] on button "Saída" at bounding box center [251, 74] width 5 height 5
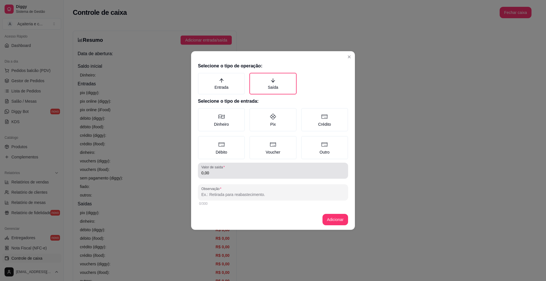
click at [227, 176] on div "Valor de saída 0,00" at bounding box center [273, 171] width 150 height 16
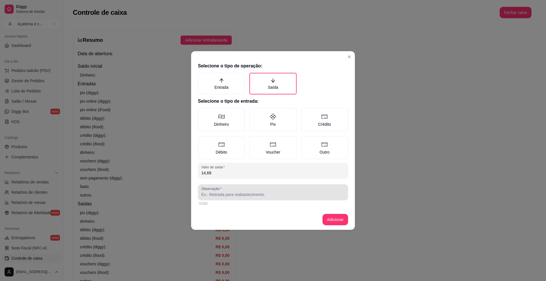
type input "14,69"
click at [212, 195] on input "Observação" at bounding box center [272, 195] width 143 height 6
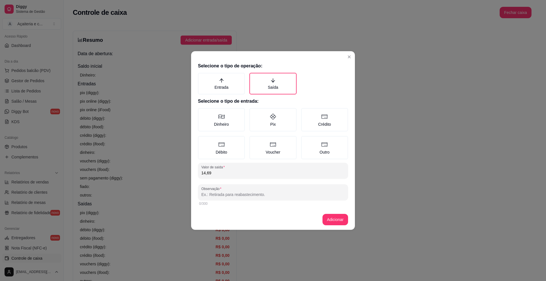
type input "v"
type input "chocolate"
click at [331, 217] on button "Adicionar" at bounding box center [335, 219] width 25 height 11
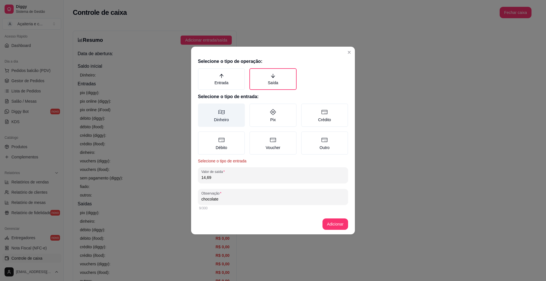
click at [230, 115] on label "Dinheiro" at bounding box center [221, 114] width 47 height 23
click at [202, 108] on button "Dinheiro" at bounding box center [200, 105] width 5 height 5
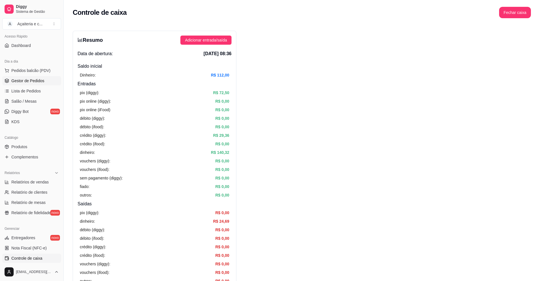
click at [29, 81] on span "Gestor de Pedidos" at bounding box center [27, 81] width 33 height 6
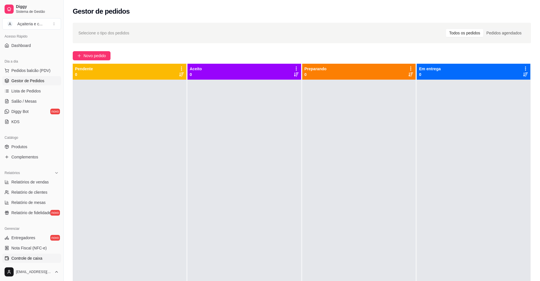
click at [49, 259] on link "Controle de caixa" at bounding box center [31, 258] width 59 height 9
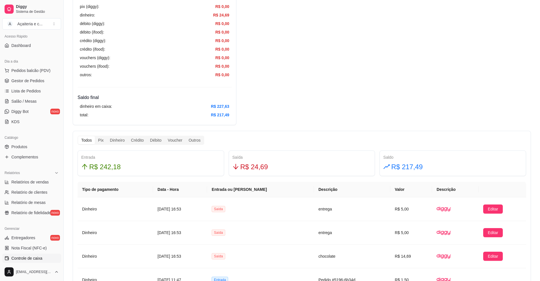
scroll to position [207, 0]
click at [62, 117] on button "Toggle Sidebar" at bounding box center [63, 140] width 5 height 281
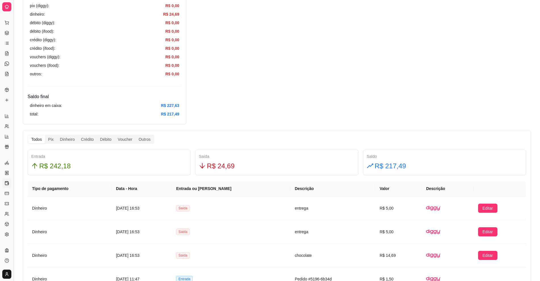
scroll to position [2, 0]
drag, startPoint x: 62, startPoint y: 117, endPoint x: 61, endPoint y: 107, distance: 10.3
click at [61, 107] on div "dinheiro em caixa: R$ 227,63 total: R$ 217,49" at bounding box center [105, 109] width 154 height 19
click at [14, 119] on button "Toggle Sidebar" at bounding box center [13, 140] width 5 height 281
click at [13, 119] on div "Loja aberta Plano Customizado até 21/08 Acesso Rápido Dashboard Dia a dia Pedid…" at bounding box center [6, 141] width 13 height 254
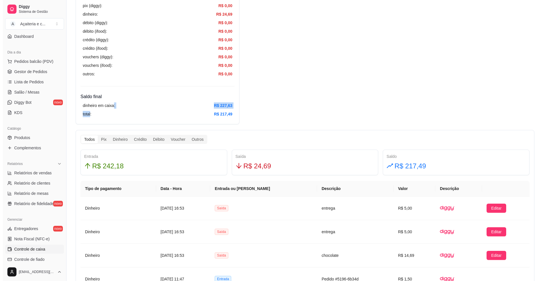
scroll to position [0, 0]
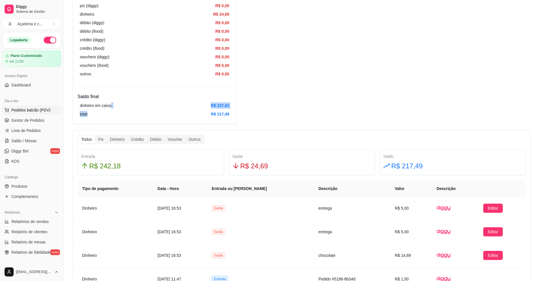
click at [37, 110] on span "Pedidos balcão (PDV)" at bounding box center [30, 110] width 39 height 6
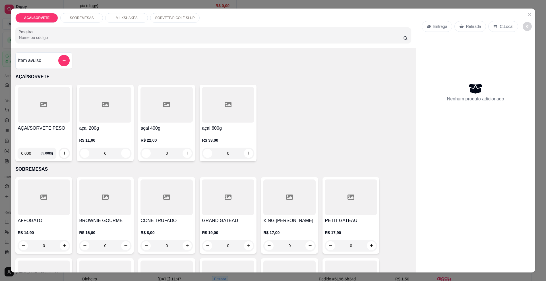
click at [45, 131] on h4 "AÇAÍ/SORVETE PESO" at bounding box center [44, 128] width 52 height 7
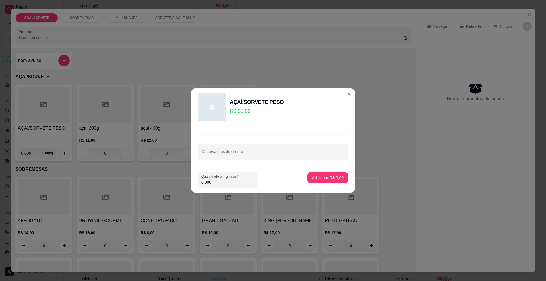
click at [222, 182] on input "0.000" at bounding box center [227, 182] width 52 height 6
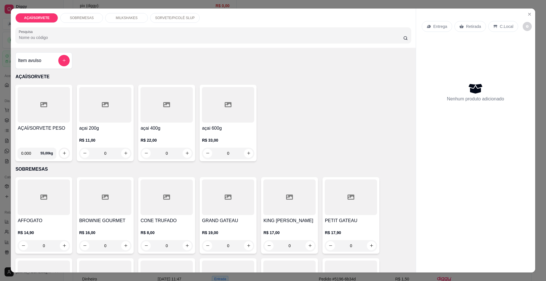
click at [178, 15] on div "SORVETE/PICOLÉ SLUP" at bounding box center [174, 18] width 49 height 10
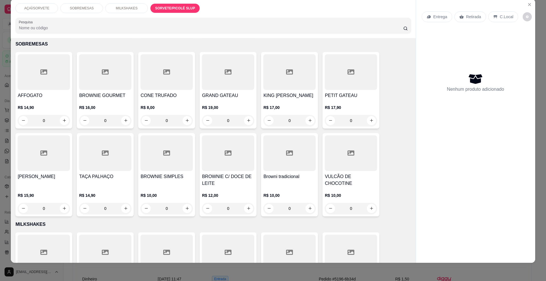
scroll to position [107, 0]
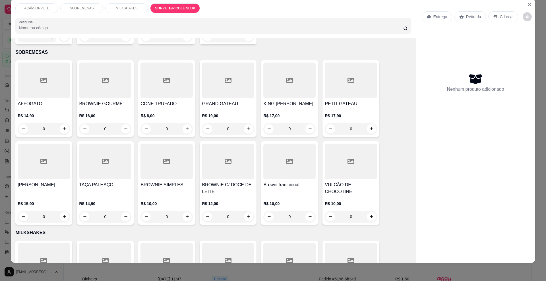
click at [155, 6] on p "SORVETE/PICOLÉ SLUP" at bounding box center [175, 8] width 40 height 5
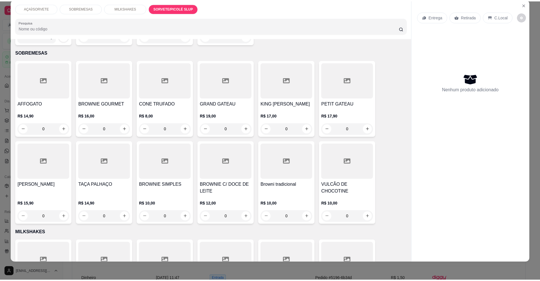
scroll to position [478, 0]
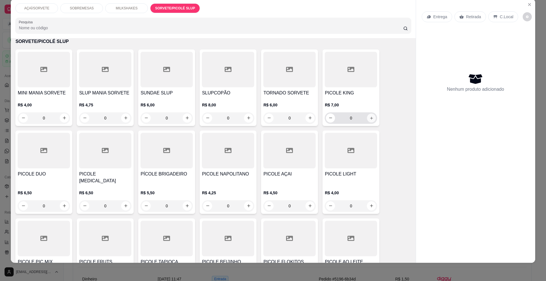
click at [369, 116] on icon "increase-product-quantity" at bounding box center [371, 118] width 4 height 4
type input "1"
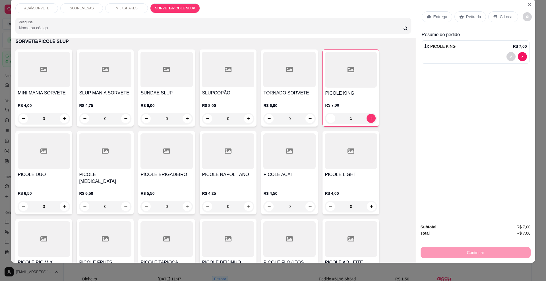
click at [466, 18] on p "Retirada" at bounding box center [473, 17] width 15 height 6
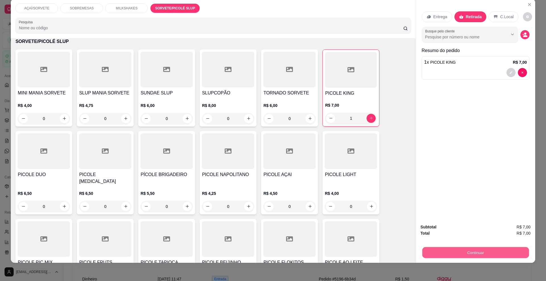
click at [463, 251] on button "Continuar" at bounding box center [475, 252] width 107 height 11
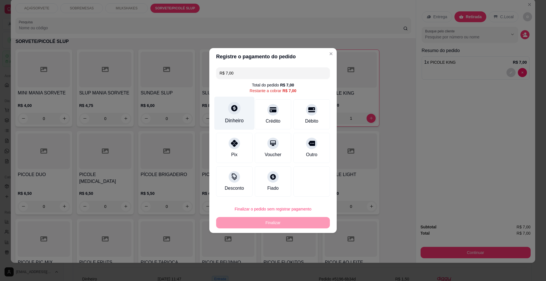
click at [240, 115] on div "Dinheiro" at bounding box center [234, 113] width 40 height 33
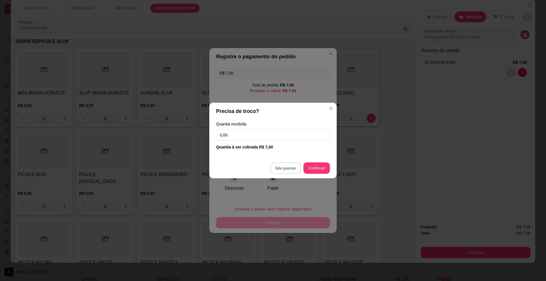
type input "R$ 0,00"
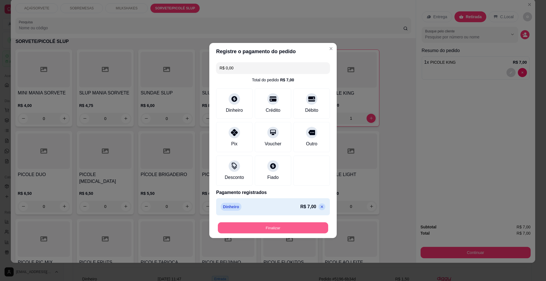
click at [287, 226] on button "Finalizar" at bounding box center [273, 227] width 110 height 11
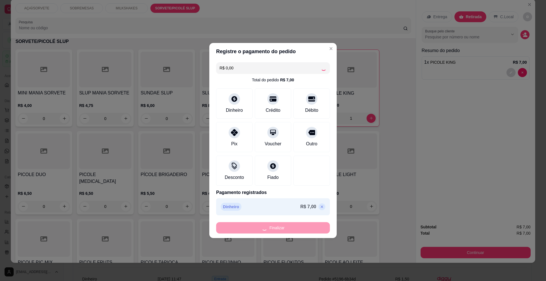
type input "0"
type input "-R$ 7,00"
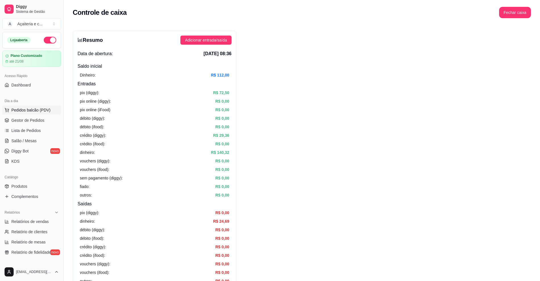
click at [44, 106] on button "Pedidos balcão (PDV)" at bounding box center [31, 109] width 59 height 9
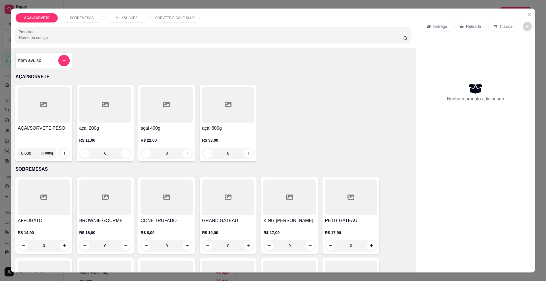
click at [51, 139] on div "AÇAÍ/SORVETE PESO" at bounding box center [44, 134] width 52 height 18
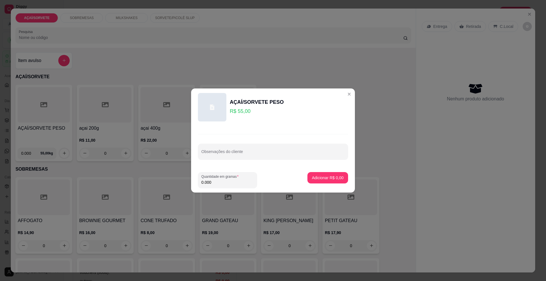
click at [223, 179] on input "0.000" at bounding box center [227, 182] width 52 height 6
type input "0.778"
click at [323, 178] on p "Adicionar R$ 42,79" at bounding box center [326, 177] width 33 height 5
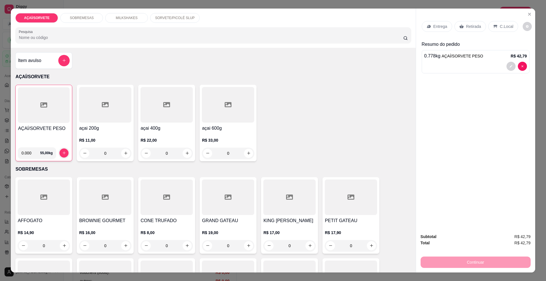
click at [460, 26] on icon at bounding box center [461, 26] width 5 height 5
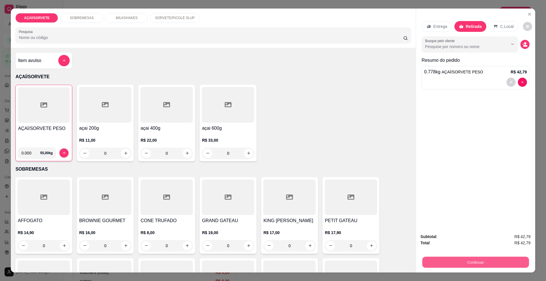
click at [460, 259] on button "Continuar" at bounding box center [475, 262] width 107 height 11
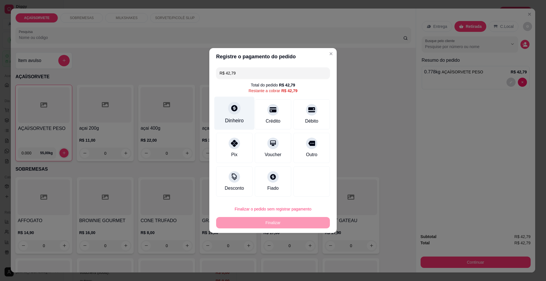
click at [227, 106] on div "Dinheiro" at bounding box center [234, 113] width 40 height 33
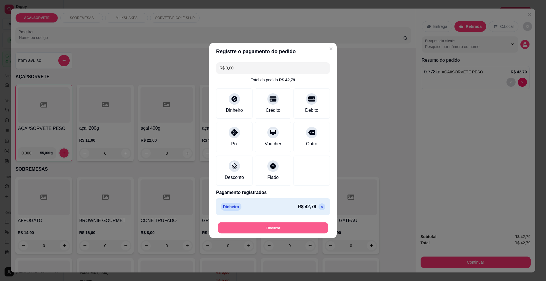
click at [293, 227] on button "Finalizar" at bounding box center [273, 227] width 110 height 11
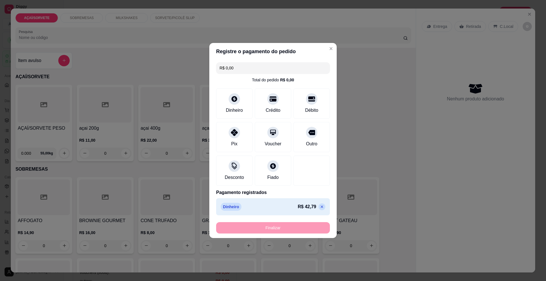
type input "-R$ 42,79"
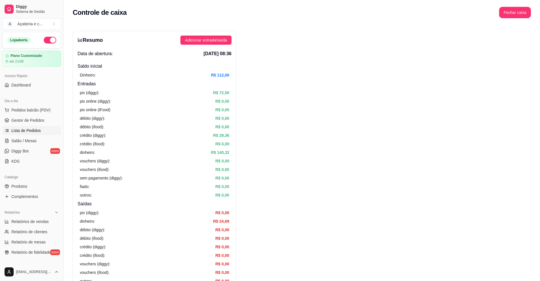
click at [28, 126] on link "Lista de Pedidos" at bounding box center [31, 130] width 59 height 9
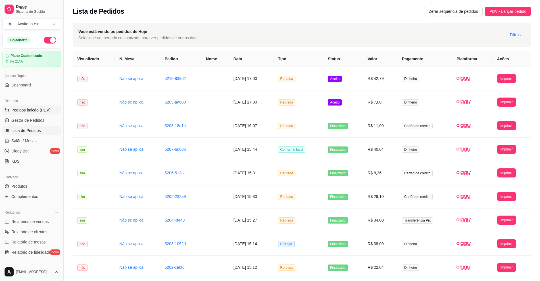
click at [33, 105] on button "Pedidos balcão (PDV)" at bounding box center [31, 109] width 59 height 9
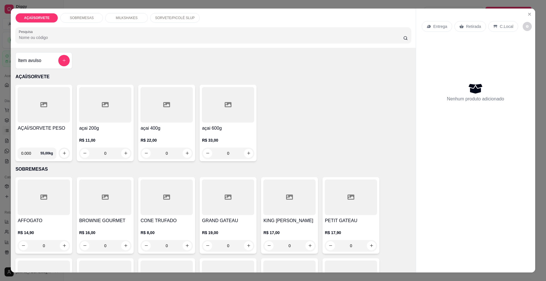
click at [54, 130] on h4 "AÇAÍ/SORVETE PESO" at bounding box center [44, 128] width 52 height 7
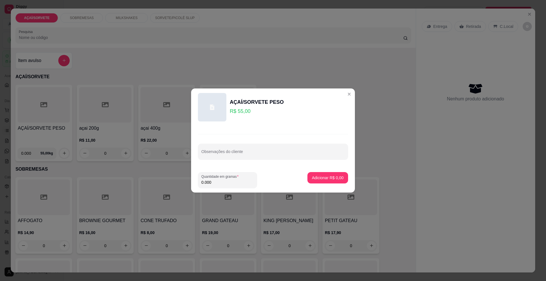
click at [227, 183] on input "0.000" at bounding box center [227, 182] width 52 height 6
type input "0.148"
drag, startPoint x: 304, startPoint y: 183, endPoint x: 326, endPoint y: 173, distance: 24.2
click at [326, 173] on div "Adicionar R$ 8,14" at bounding box center [327, 180] width 41 height 16
click at [326, 173] on button "Adicionar R$ 8,14" at bounding box center [328, 177] width 40 height 11
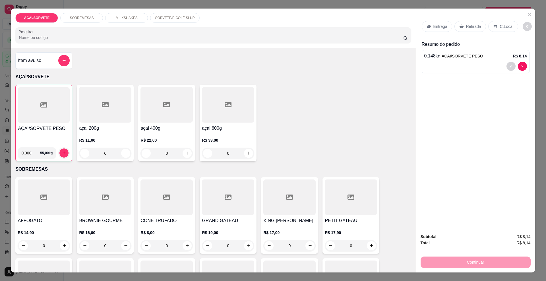
click at [464, 20] on div "Entrega Retirada C.Local" at bounding box center [476, 26] width 108 height 20
click at [468, 25] on p "Retirada" at bounding box center [473, 27] width 15 height 6
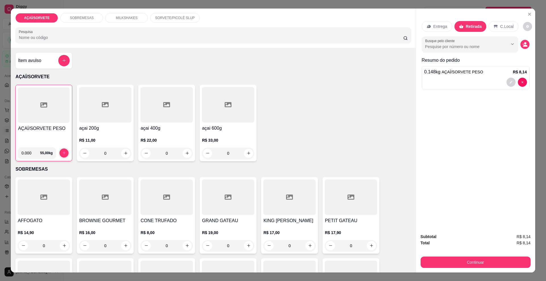
click at [71, 17] on p "SOBREMESAS" at bounding box center [82, 18] width 24 height 5
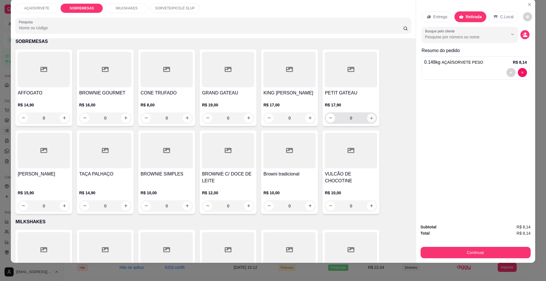
click at [369, 120] on button "increase-product-quantity" at bounding box center [371, 117] width 9 height 9
click at [369, 120] on button "increase-product-quantity" at bounding box center [371, 118] width 9 height 9
type input "2"
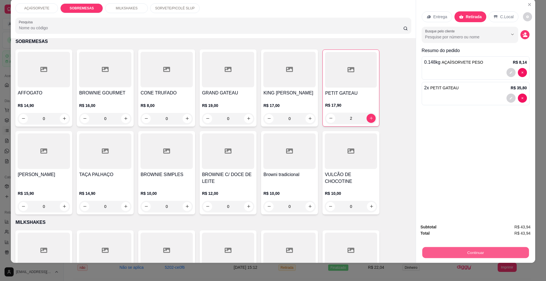
click at [454, 252] on button "Continuar" at bounding box center [475, 252] width 107 height 11
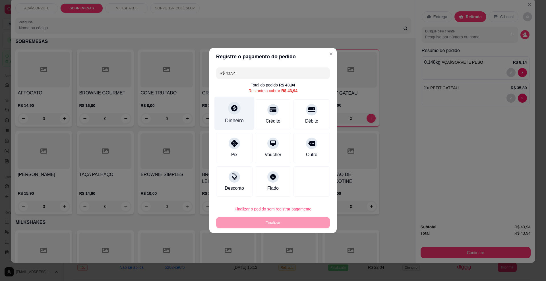
click at [243, 113] on div "Dinheiro" at bounding box center [234, 113] width 40 height 33
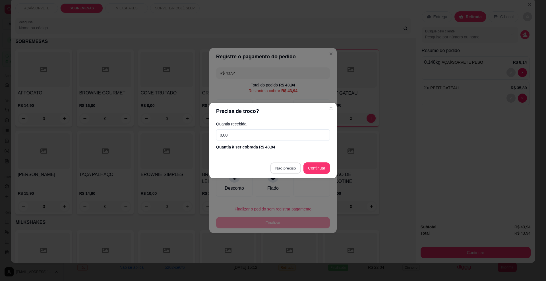
type input "R$ 0,00"
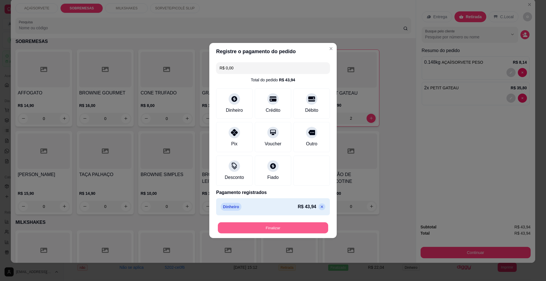
click at [300, 228] on button "Finalizar" at bounding box center [273, 227] width 110 height 11
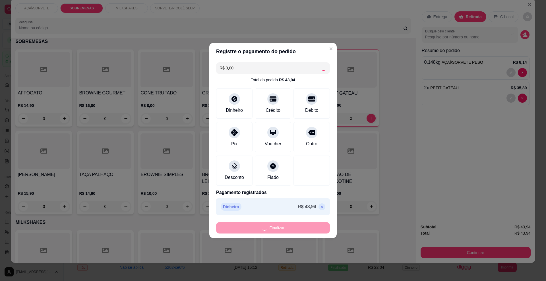
type input "0"
type input "-R$ 43,94"
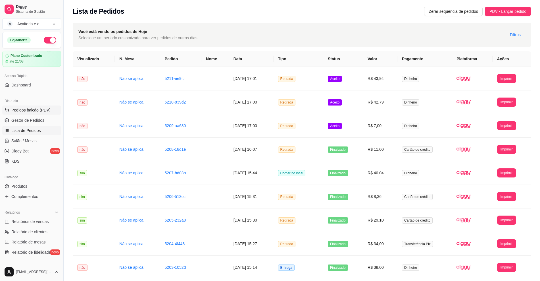
click at [42, 111] on span "Pedidos balcão (PDV)" at bounding box center [30, 110] width 39 height 6
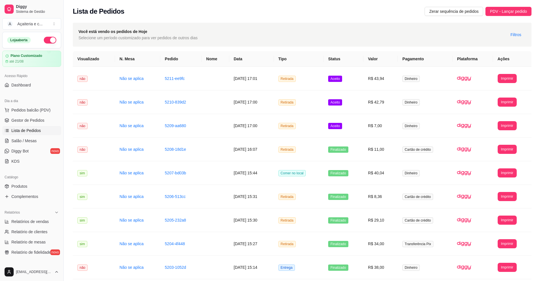
drag, startPoint x: 42, startPoint y: 112, endPoint x: 43, endPoint y: 126, distance: 14.5
click at [43, 126] on div "AÇAÍ/SORVETE PESO 0.000 55,00 kg" at bounding box center [43, 123] width 57 height 76
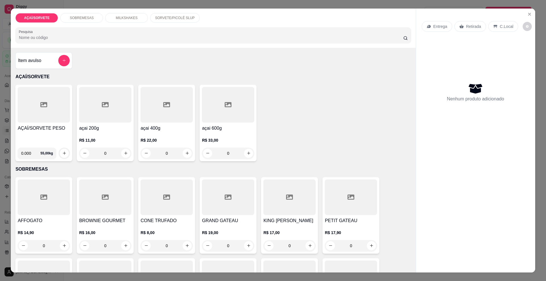
click at [49, 125] on h4 "AÇAÍ/SORVETE PESO" at bounding box center [44, 128] width 52 height 7
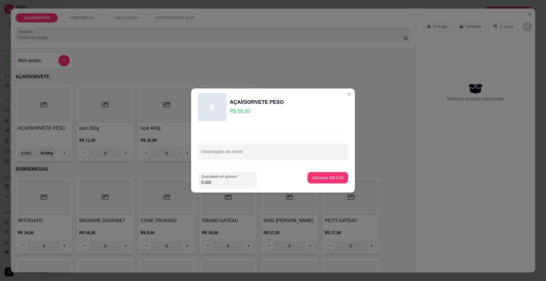
click at [239, 183] on input "0.000" at bounding box center [227, 182] width 52 height 6
type input "0.144"
click at [325, 176] on p "Adicionar R$ 7,92" at bounding box center [327, 177] width 31 height 5
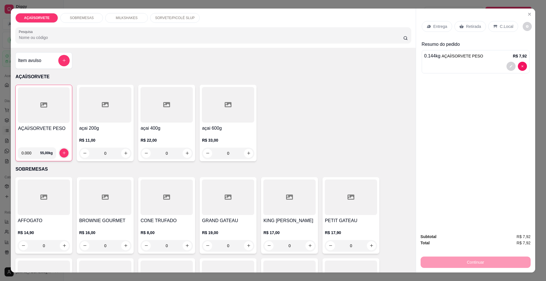
click at [472, 25] on p "Retirada" at bounding box center [473, 27] width 15 height 6
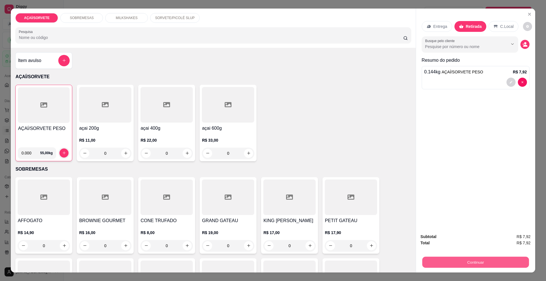
click at [468, 267] on button "Continuar" at bounding box center [475, 262] width 107 height 11
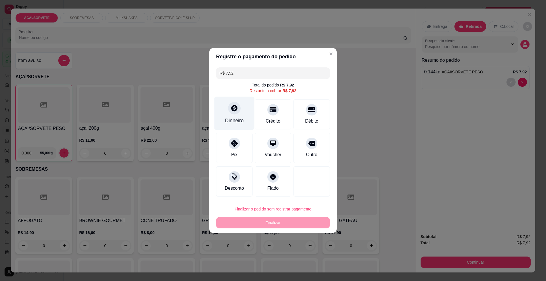
click at [237, 120] on div "Dinheiro" at bounding box center [234, 120] width 19 height 7
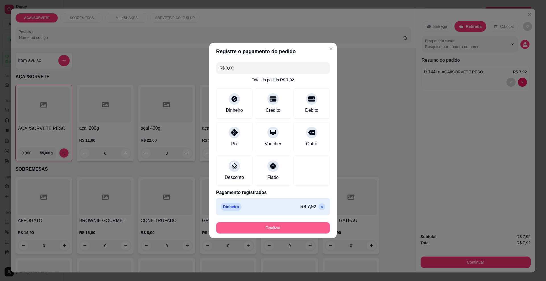
click at [284, 227] on button "Finalizar" at bounding box center [273, 227] width 114 height 11
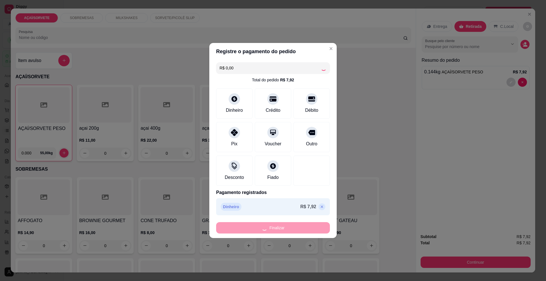
type input "-R$ 7,92"
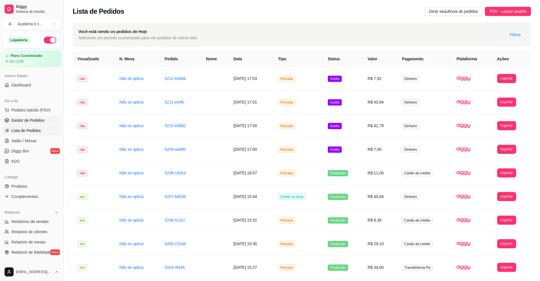
click at [21, 116] on link "Gestor de Pedidos" at bounding box center [31, 120] width 59 height 9
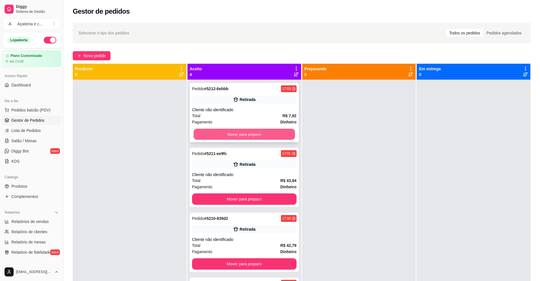
click at [220, 135] on button "Mover para preparo" at bounding box center [244, 134] width 101 height 11
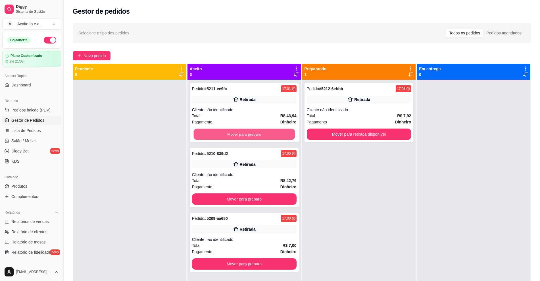
click at [220, 135] on button "Mover para preparo" at bounding box center [244, 134] width 101 height 11
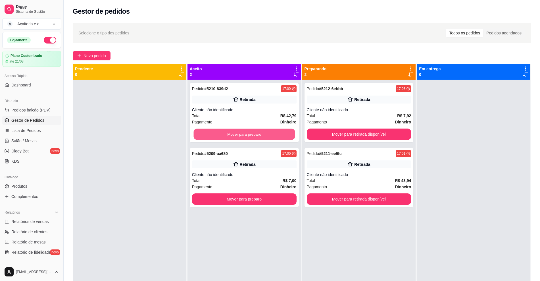
click at [220, 135] on button "Mover para preparo" at bounding box center [244, 134] width 101 height 11
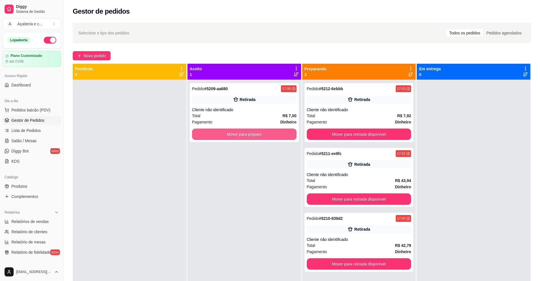
click at [220, 135] on button "Mover para preparo" at bounding box center [244, 134] width 105 height 11
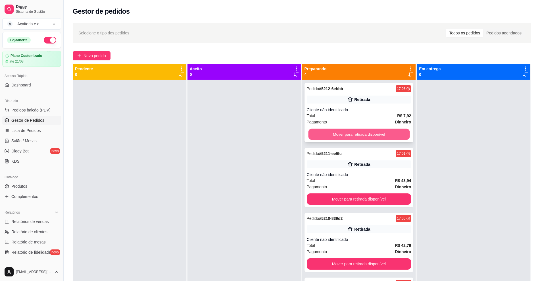
click at [381, 136] on button "Mover para retirada disponível" at bounding box center [358, 134] width 101 height 11
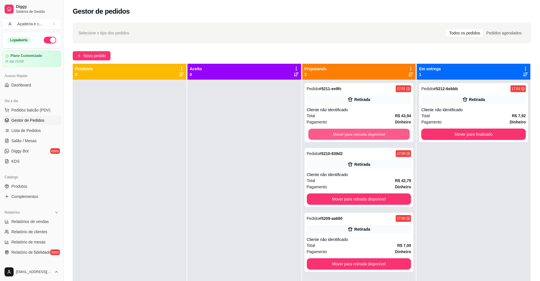
click at [381, 136] on button "Mover para retirada disponível" at bounding box center [358, 134] width 101 height 11
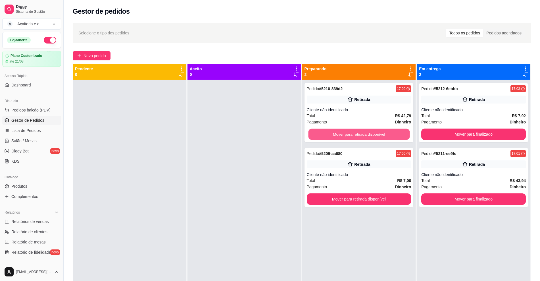
click at [381, 136] on button "Mover para retirada disponível" at bounding box center [358, 134] width 101 height 11
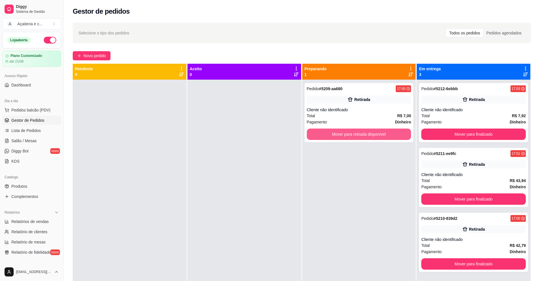
click at [381, 136] on button "Mover para retirada disponível" at bounding box center [359, 134] width 105 height 11
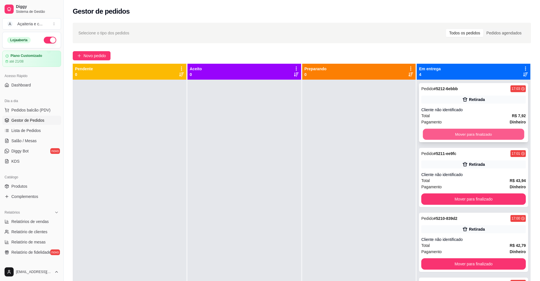
click at [432, 130] on button "Mover para finalizado" at bounding box center [473, 134] width 101 height 11
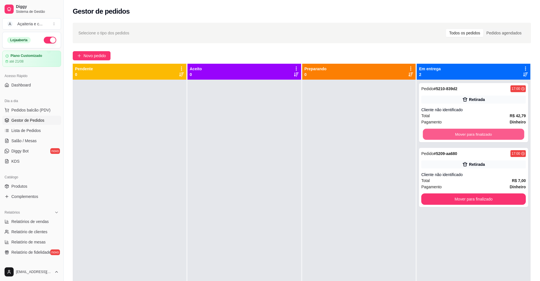
click at [432, 130] on button "Mover para finalizado" at bounding box center [473, 134] width 101 height 11
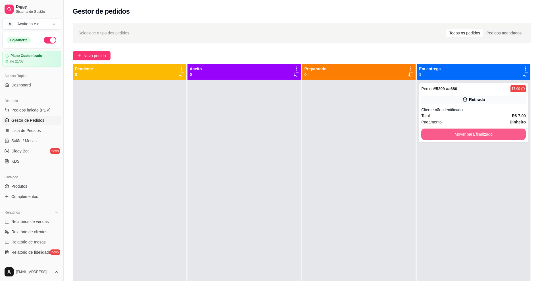
click at [432, 130] on button "Mover para finalizado" at bounding box center [474, 134] width 105 height 11
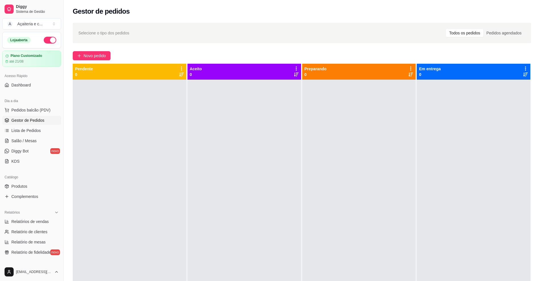
click at [448, 164] on div at bounding box center [474, 220] width 114 height 281
drag, startPoint x: 447, startPoint y: 165, endPoint x: 232, endPoint y: 176, distance: 215.5
click at [232, 176] on div at bounding box center [245, 220] width 114 height 281
click at [101, 55] on span "Novo pedido" at bounding box center [95, 56] width 22 height 6
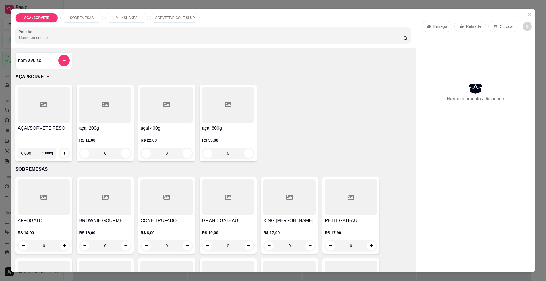
click at [45, 128] on h4 "AÇAÍ/SORVETE PESO" at bounding box center [44, 128] width 52 height 7
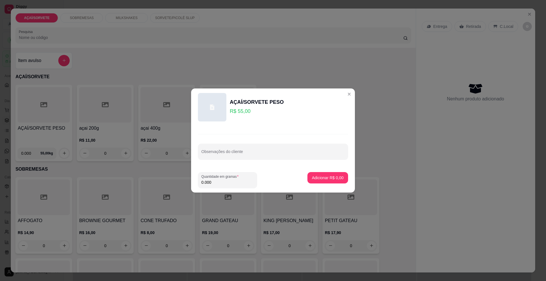
click at [218, 184] on input "0.000" at bounding box center [227, 182] width 52 height 6
type input "0.230"
click at [314, 172] on button "Adicionar R$ 12,65" at bounding box center [327, 177] width 42 height 11
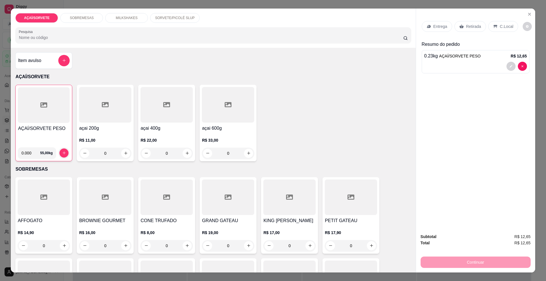
click at [27, 121] on div at bounding box center [44, 105] width 52 height 36
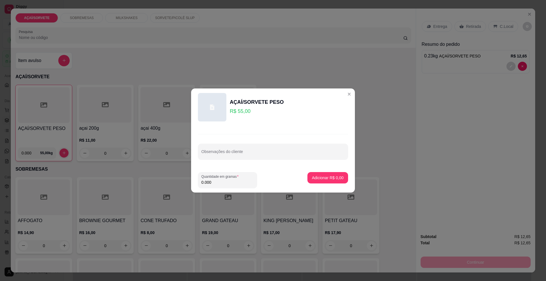
click at [226, 184] on input "0.000" at bounding box center [227, 182] width 52 height 6
type input "0.340"
click at [318, 177] on p "Adicionar R$ 18,70" at bounding box center [327, 178] width 34 height 6
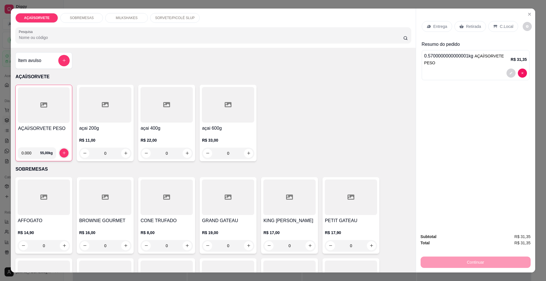
click at [490, 23] on div "C.Local" at bounding box center [503, 26] width 30 height 11
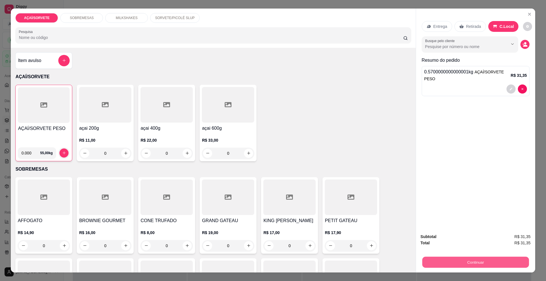
click at [489, 261] on button "Continuar" at bounding box center [475, 262] width 107 height 11
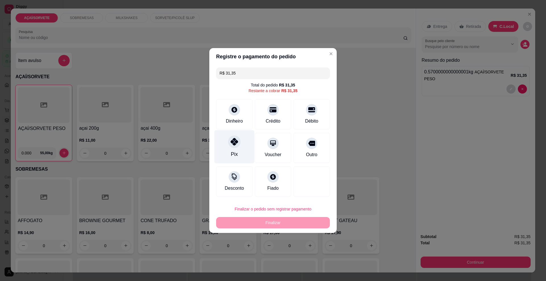
click at [242, 154] on div "Pix" at bounding box center [234, 146] width 40 height 33
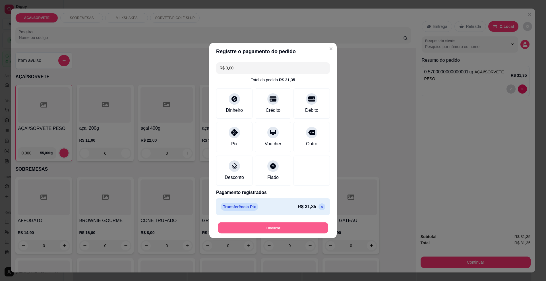
click at [279, 227] on button "Finalizar" at bounding box center [273, 227] width 110 height 11
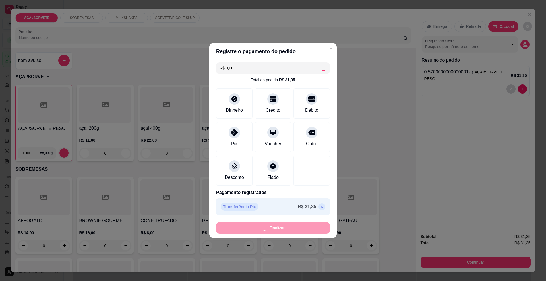
type input "-R$ 31,35"
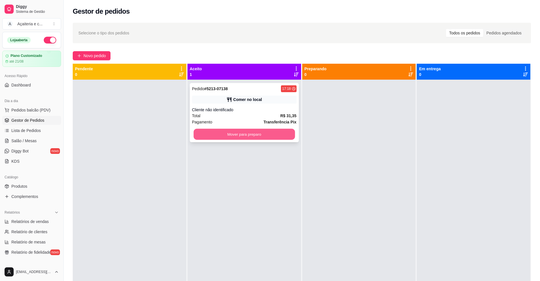
click at [240, 130] on button "Mover para preparo" at bounding box center [244, 134] width 101 height 11
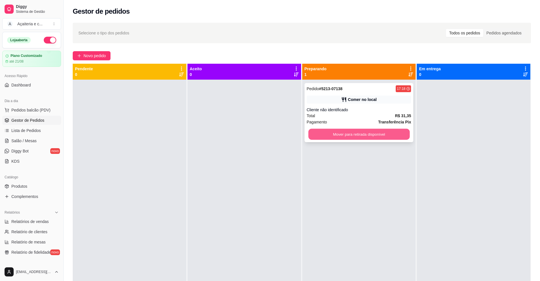
click at [314, 134] on button "Mover para retirada disponível" at bounding box center [358, 134] width 101 height 11
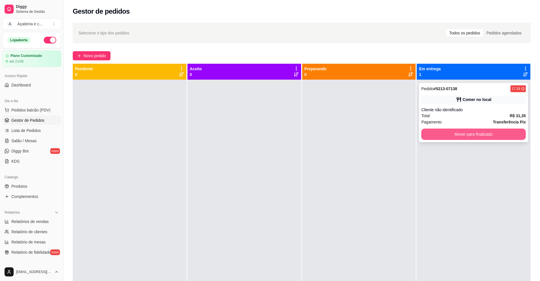
click at [492, 129] on button "Mover para finalizado" at bounding box center [474, 134] width 105 height 11
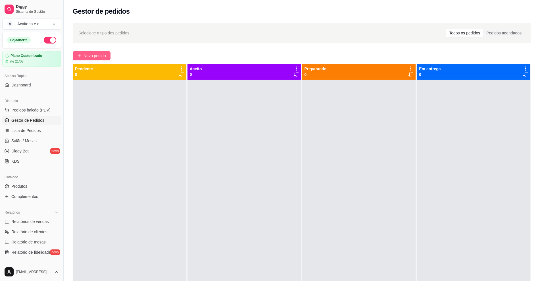
click at [97, 57] on span "Novo pedido" at bounding box center [95, 56] width 22 height 6
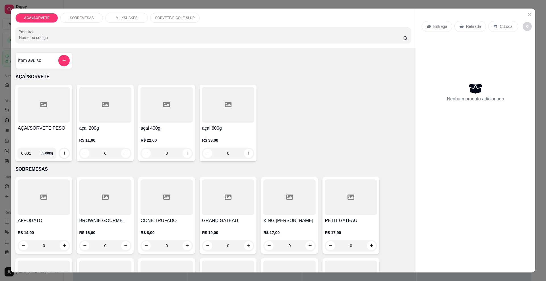
click at [33, 150] on input "0.001" at bounding box center [30, 153] width 19 height 11
type input "0.000"
click at [24, 115] on div at bounding box center [44, 105] width 52 height 36
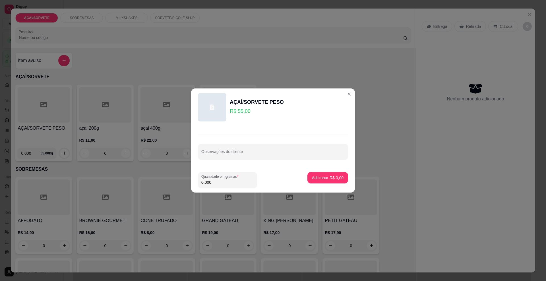
click at [228, 184] on input "0.000" at bounding box center [227, 182] width 52 height 6
type input "0.658"
click at [310, 177] on p "Adicionar R$ 36,19" at bounding box center [326, 177] width 33 height 5
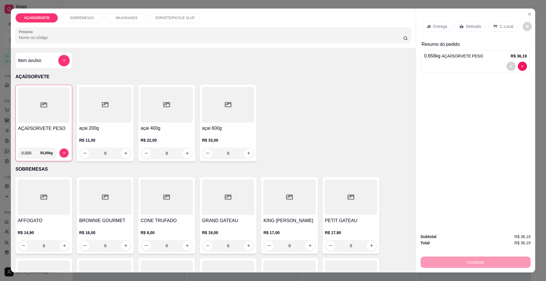
click at [508, 25] on p "C.Local" at bounding box center [506, 27] width 13 height 6
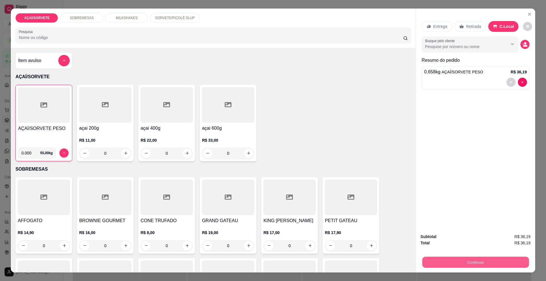
click at [486, 258] on button "Continuar" at bounding box center [475, 262] width 107 height 11
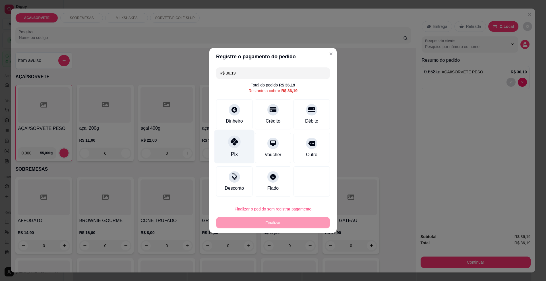
click at [242, 156] on div "Pix" at bounding box center [234, 146] width 40 height 33
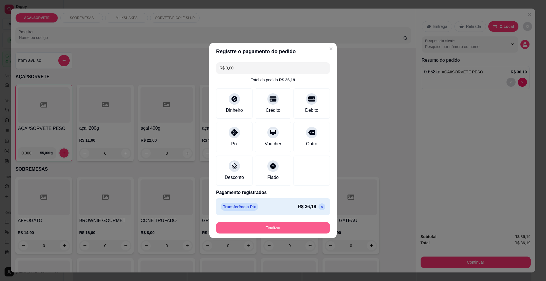
click at [254, 225] on button "Finalizar" at bounding box center [273, 227] width 114 height 11
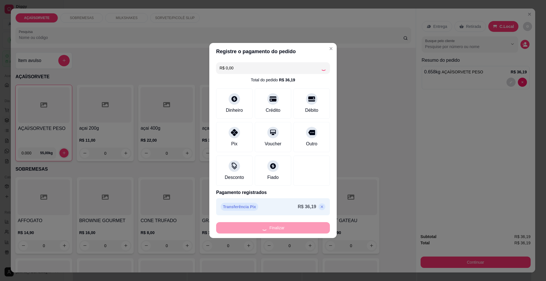
type input "-R$ 36,19"
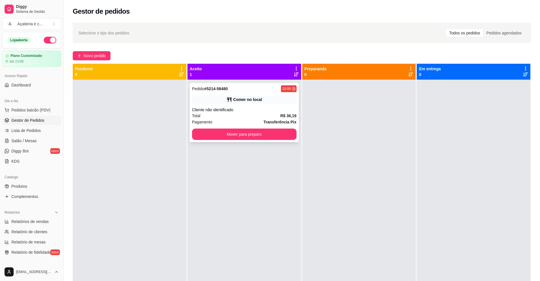
click at [250, 140] on div "Pedido # 5214-58480 18:04 Comer no local Cliente não identificado Total R$ 36,1…" at bounding box center [244, 112] width 109 height 59
click at [274, 132] on button "Mover para preparo" at bounding box center [244, 134] width 101 height 11
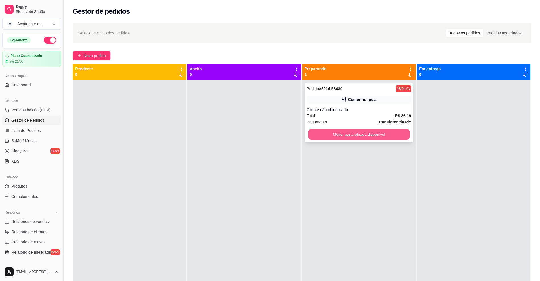
click at [383, 131] on button "Mover para retirada disponível" at bounding box center [358, 134] width 101 height 11
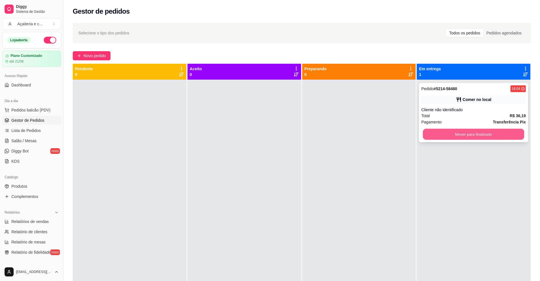
click at [438, 136] on button "Mover para finalizado" at bounding box center [473, 134] width 101 height 11
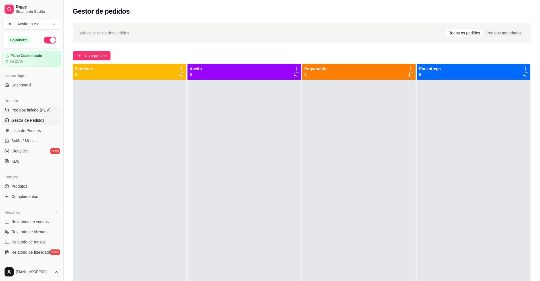
click at [43, 111] on span "Pedidos balcão (PDV)" at bounding box center [30, 110] width 39 height 6
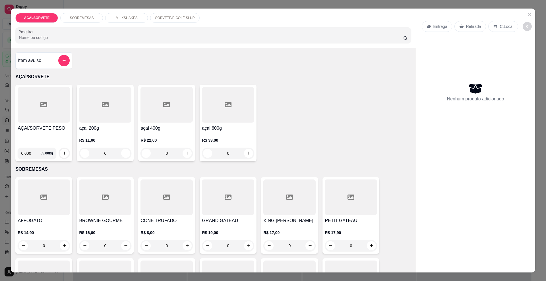
click at [171, 16] on p "SORVETE/PICOLÉ SLUP" at bounding box center [175, 18] width 40 height 5
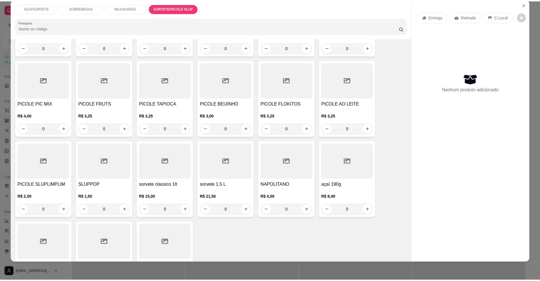
scroll to position [670, 0]
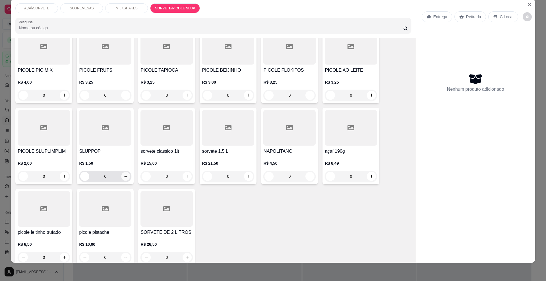
click at [125, 172] on button "increase-product-quantity" at bounding box center [125, 176] width 9 height 9
type input "1"
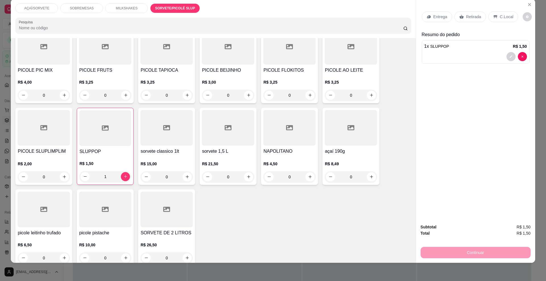
click at [466, 11] on div "Retirada" at bounding box center [470, 16] width 32 height 11
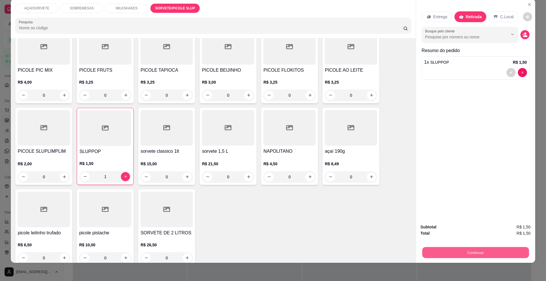
click at [458, 249] on button "Continuar" at bounding box center [475, 252] width 107 height 11
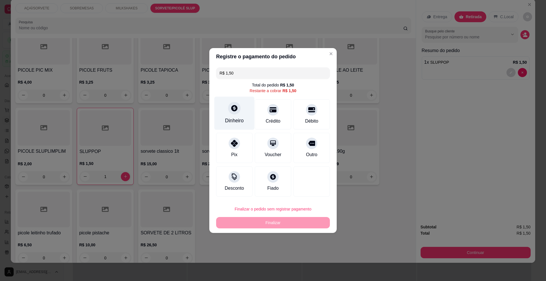
click at [225, 120] on div "Dinheiro" at bounding box center [234, 120] width 19 height 7
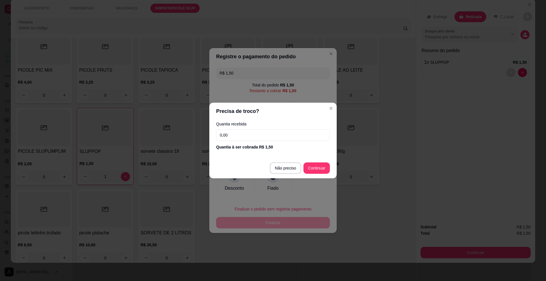
click at [288, 161] on footer "Não preciso Continuar" at bounding box center [272, 168] width 127 height 20
type input "R$ 0,00"
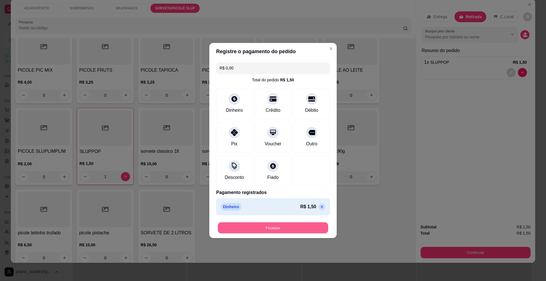
click at [291, 230] on button "Finalizar" at bounding box center [273, 227] width 110 height 11
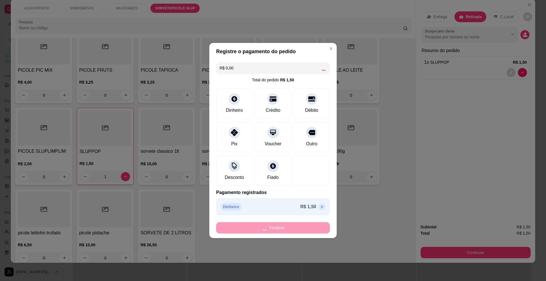
type input "0"
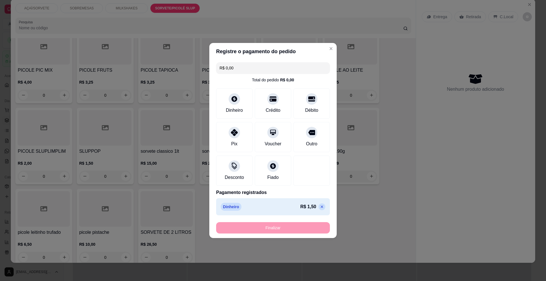
type input "-R$ 1,50"
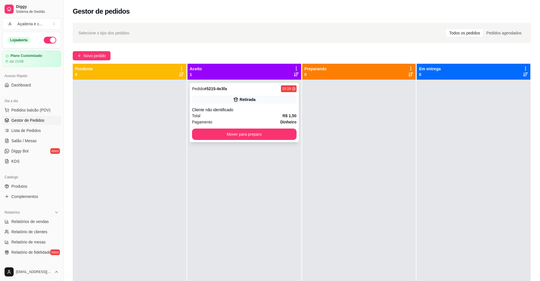
click at [276, 140] on div "Pedido # 5215-4e3fa 18:19 Retirada Cliente não identificado Total R$ 1,50 Pagam…" at bounding box center [244, 112] width 109 height 59
click at [258, 131] on button "Mover para preparo" at bounding box center [244, 134] width 101 height 11
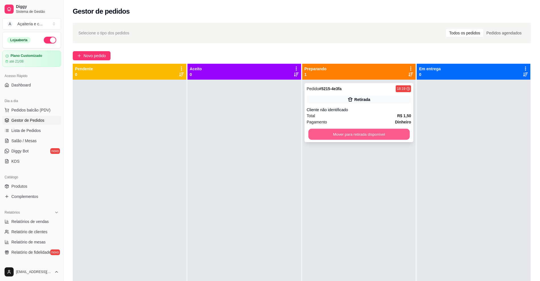
click at [388, 134] on button "Mover para retirada disponível" at bounding box center [358, 134] width 101 height 11
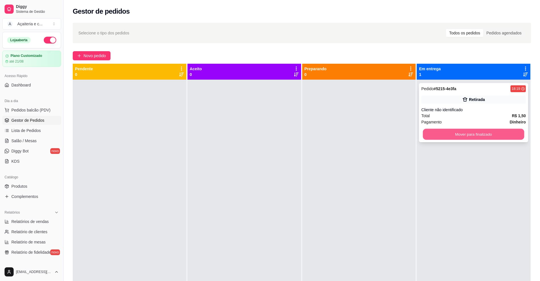
click at [445, 132] on button "Mover para finalizado" at bounding box center [473, 134] width 101 height 11
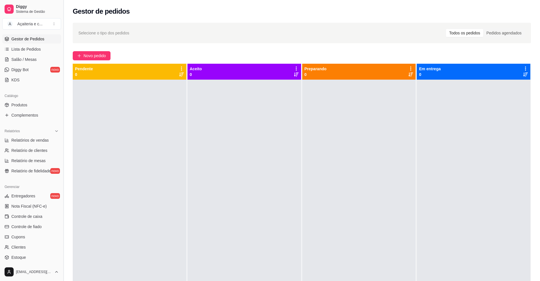
scroll to position [81, 0]
click at [20, 214] on link "Controle de caixa" at bounding box center [31, 216] width 59 height 9
